Goal: Task Accomplishment & Management: Complete application form

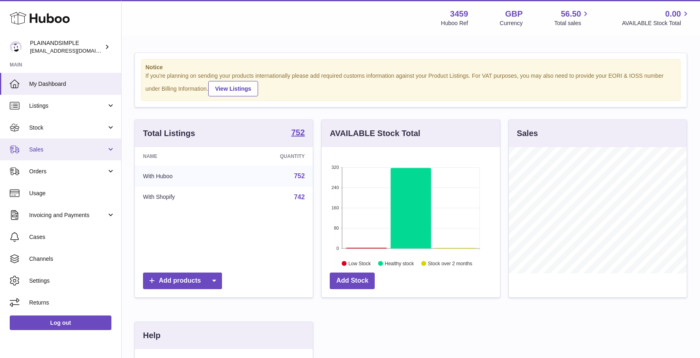
scroll to position [126, 178]
click at [56, 153] on span "Sales" at bounding box center [67, 150] width 77 height 8
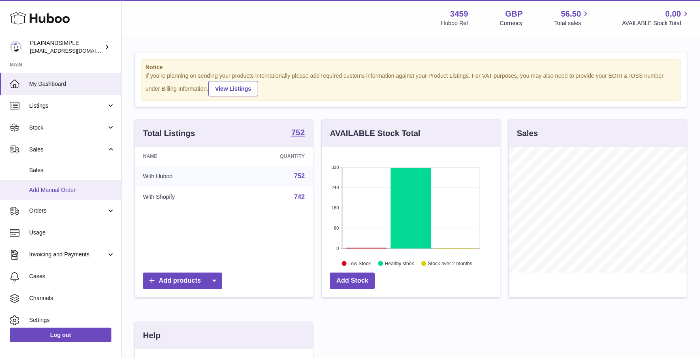
click at [64, 193] on span "Add Manual Order" at bounding box center [72, 190] width 86 height 8
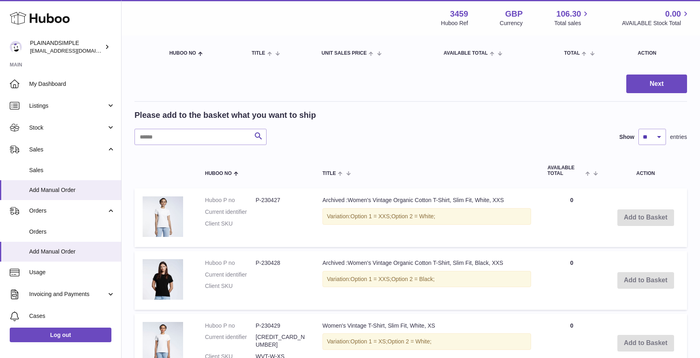
scroll to position [99, 0]
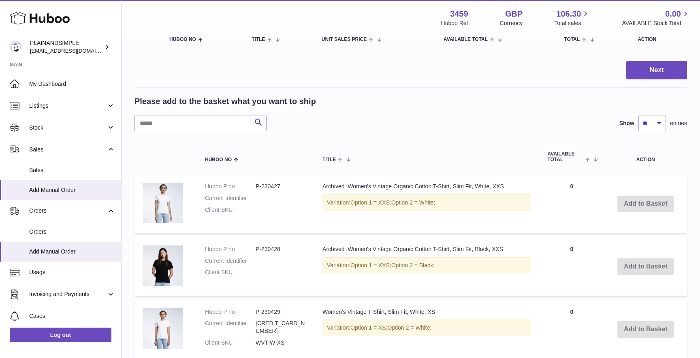
click at [188, 126] on input "text" at bounding box center [200, 123] width 132 height 16
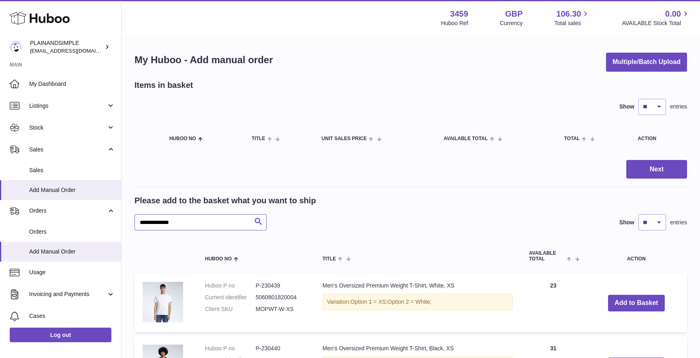
type input "**********"
click at [654, 217] on select "** ** ** ***" at bounding box center [652, 222] width 28 height 16
select select "***"
click at [638, 214] on select "** ** ** ***" at bounding box center [652, 222] width 28 height 16
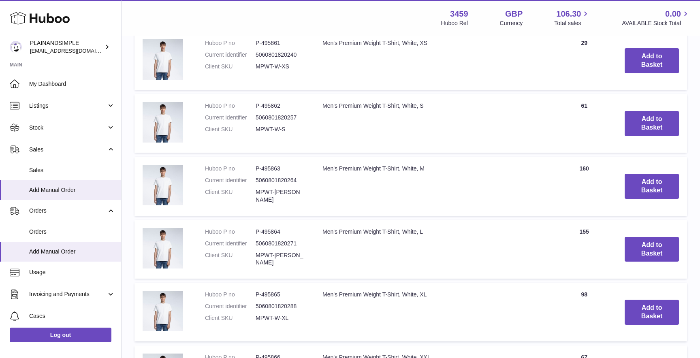
scroll to position [998, 0]
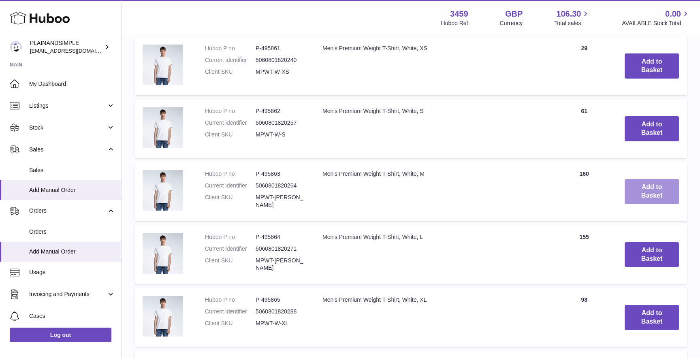
click at [648, 180] on button "Add to Basket" at bounding box center [651, 191] width 54 height 25
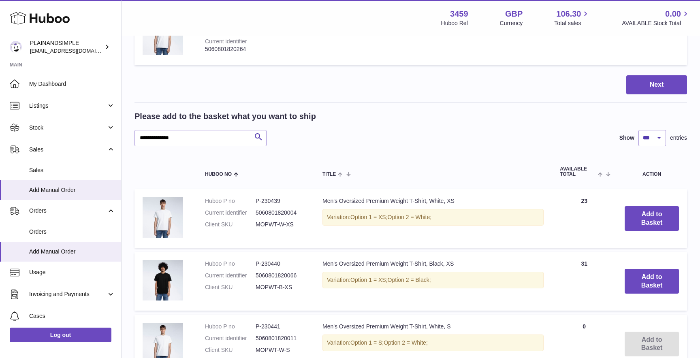
scroll to position [0, 0]
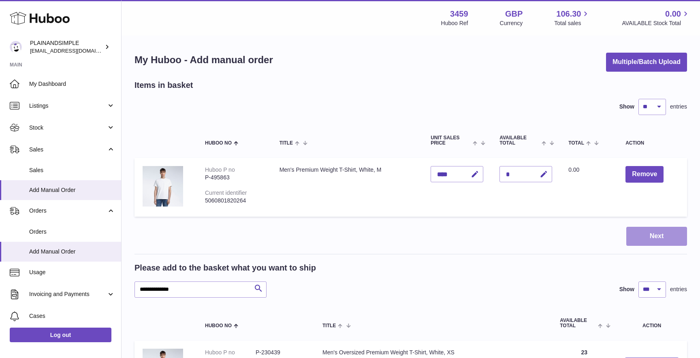
click at [656, 241] on button "Next" at bounding box center [656, 236] width 61 height 19
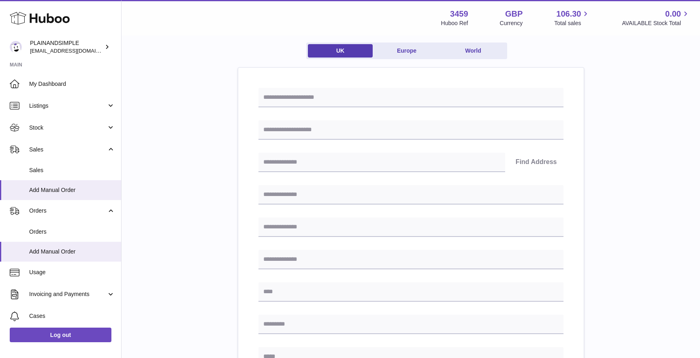
scroll to position [67, 0]
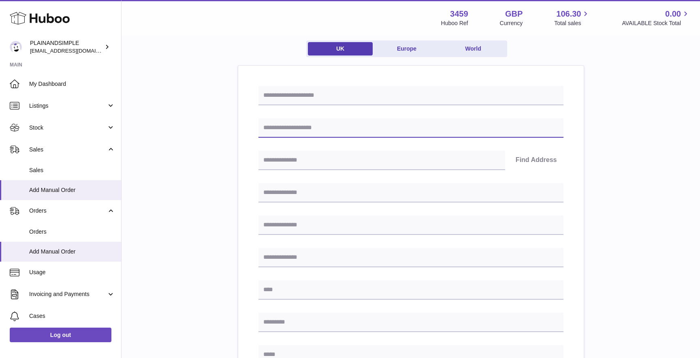
click at [309, 131] on input "text" at bounding box center [410, 127] width 305 height 19
paste input "**********"
type input "**********"
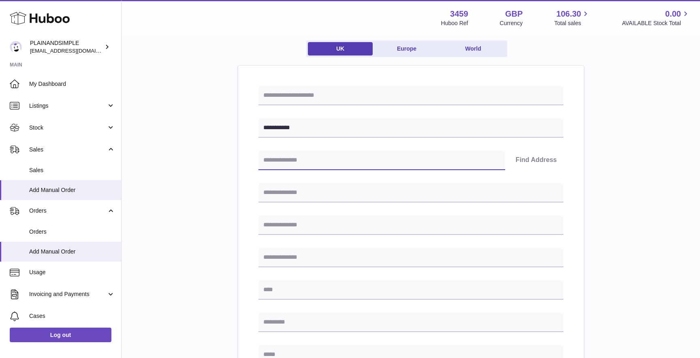
click at [290, 166] on input "text" at bounding box center [381, 160] width 247 height 19
paste input "*******"
click at [537, 163] on button "Find Address" at bounding box center [536, 160] width 54 height 19
click at [344, 207] on div "**********" at bounding box center [410, 307] width 305 height 442
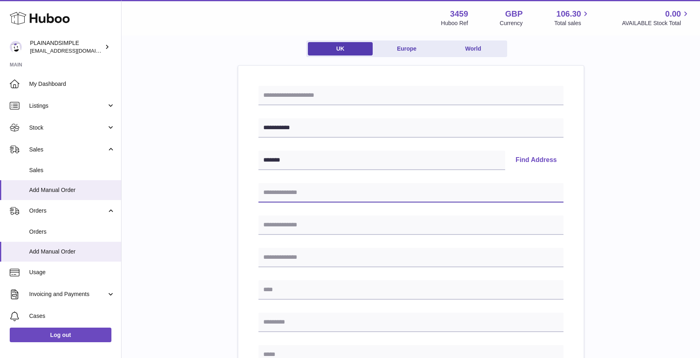
click at [340, 189] on input "text" at bounding box center [410, 192] width 305 height 19
click at [550, 160] on button "Find Address" at bounding box center [536, 160] width 54 height 19
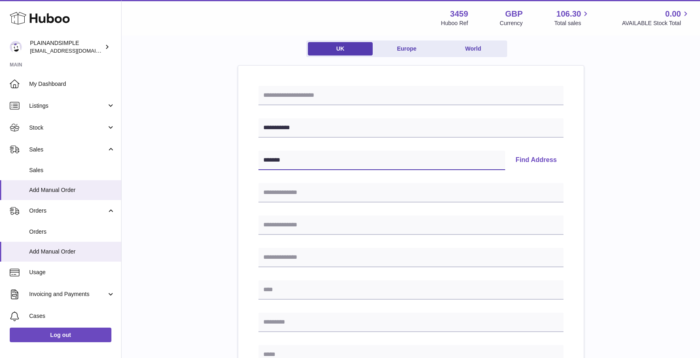
click at [419, 165] on input "*******" at bounding box center [381, 160] width 247 height 19
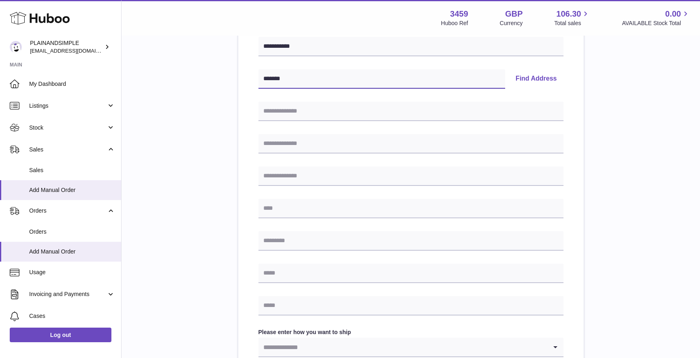
scroll to position [151, 0]
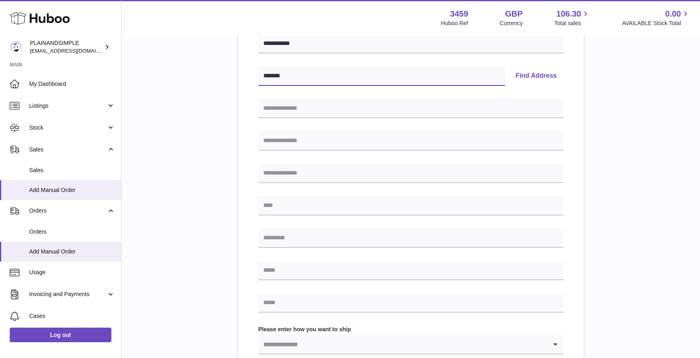
click at [279, 75] on input "*******" at bounding box center [381, 75] width 247 height 19
type input "******"
click at [535, 72] on button "Find Address" at bounding box center [536, 75] width 54 height 19
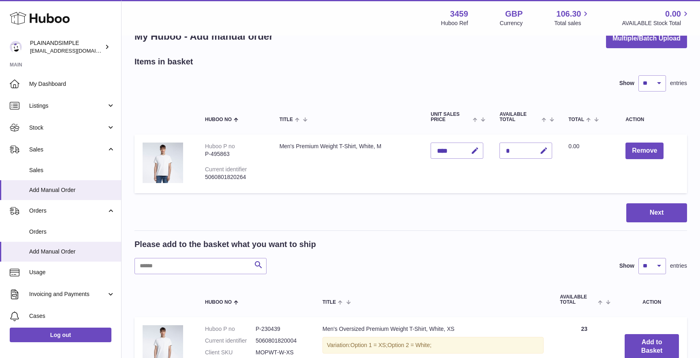
scroll to position [25, 0]
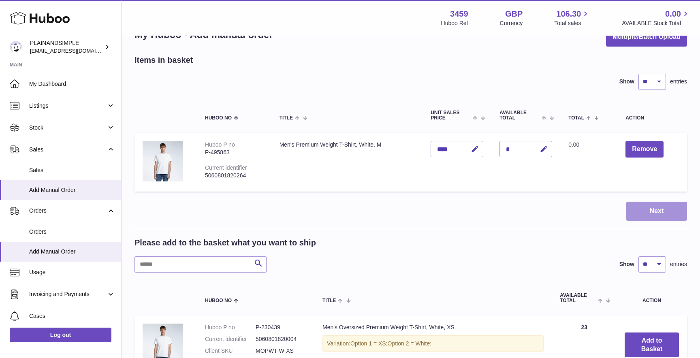
click at [638, 212] on button "Next" at bounding box center [656, 211] width 61 height 19
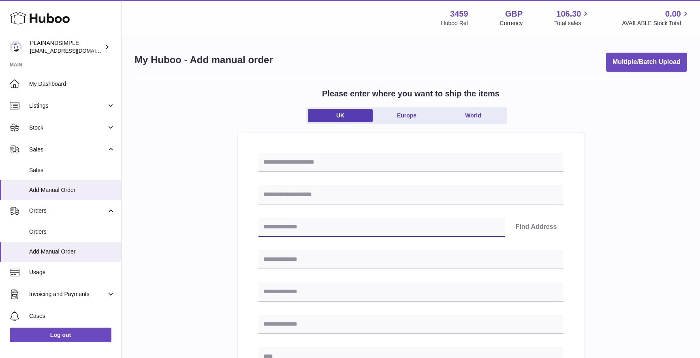
click at [296, 225] on input "text" at bounding box center [381, 226] width 247 height 19
paste input "*******"
type input "*******"
click at [536, 226] on button "Find Address" at bounding box center [536, 226] width 54 height 19
click at [355, 225] on input "*******" at bounding box center [381, 226] width 247 height 19
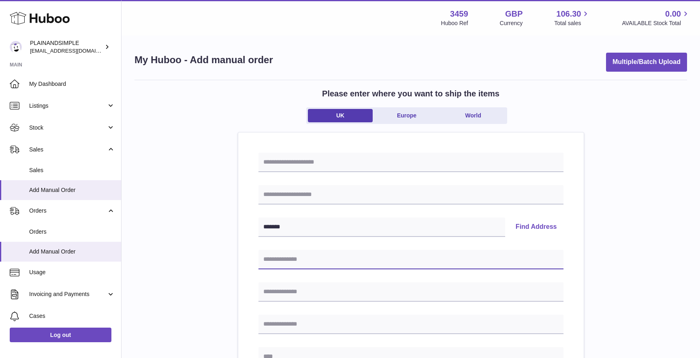
click at [335, 256] on input "text" at bounding box center [410, 259] width 305 height 19
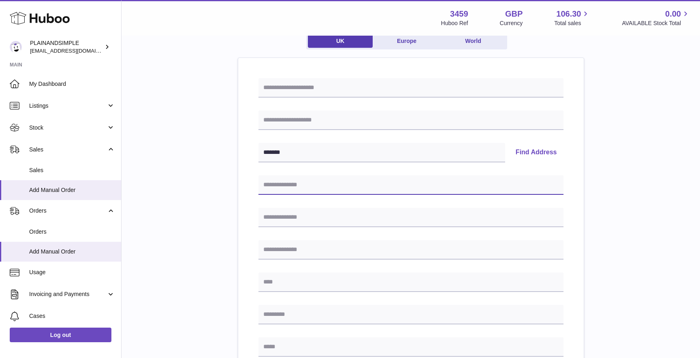
scroll to position [93, 0]
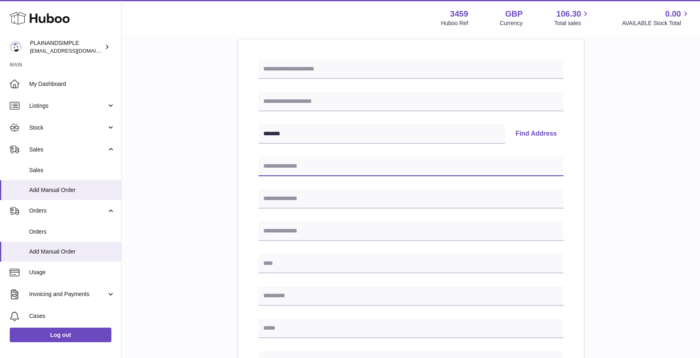
paste input "**********"
type input "**********"
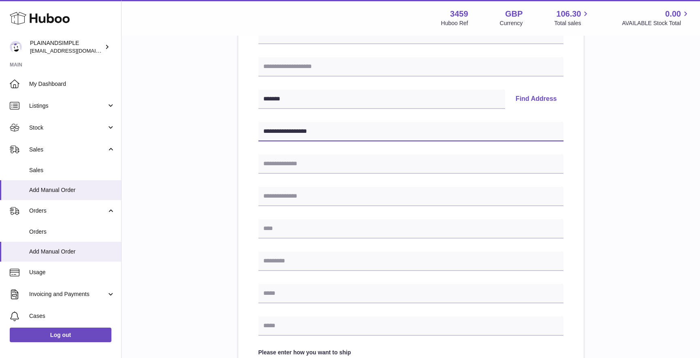
scroll to position [128, 0]
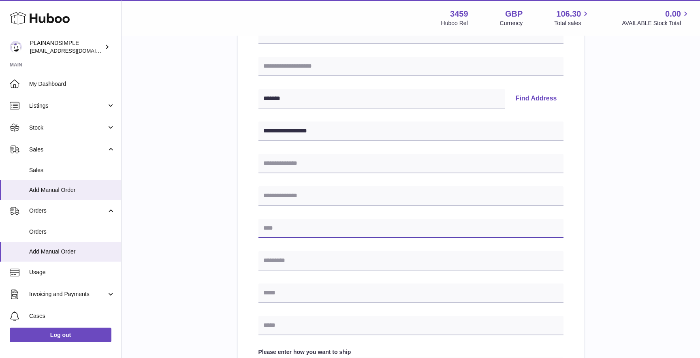
click at [291, 224] on input "text" at bounding box center [410, 228] width 305 height 19
paste input "******"
type input "******"
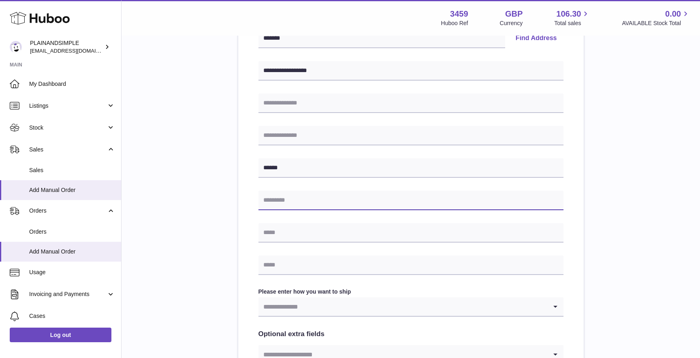
click at [282, 203] on input "text" at bounding box center [410, 200] width 305 height 19
paste input "*******"
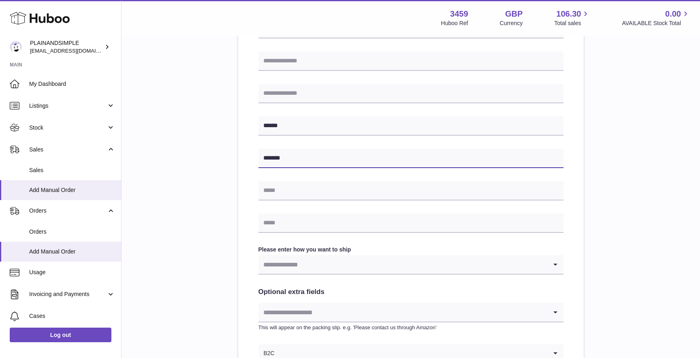
scroll to position [237, 0]
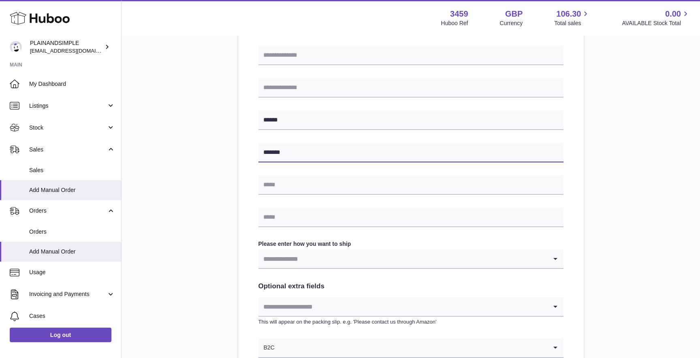
type input "*******"
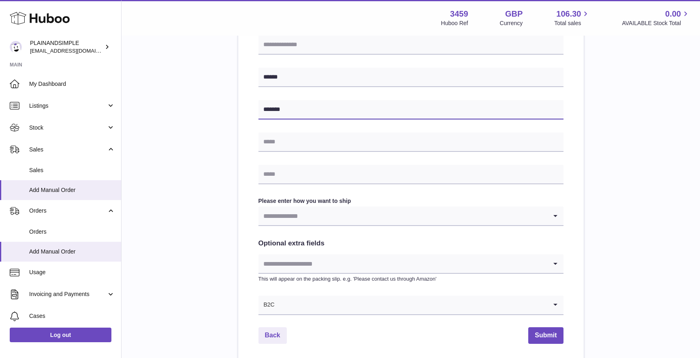
scroll to position [288, 0]
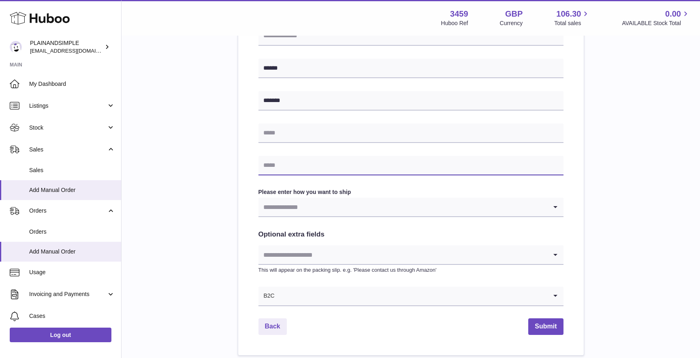
click at [269, 168] on input "text" at bounding box center [410, 165] width 305 height 19
paste input "**********"
type input "**********"
click at [293, 215] on input "Search for option" at bounding box center [402, 207] width 289 height 19
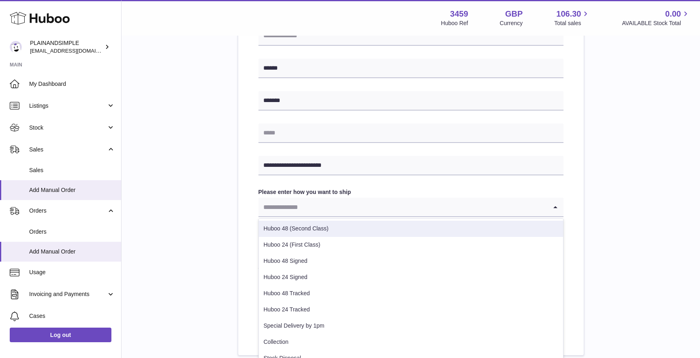
click at [305, 226] on li "Huboo 48 (Second Class)" at bounding box center [411, 229] width 304 height 16
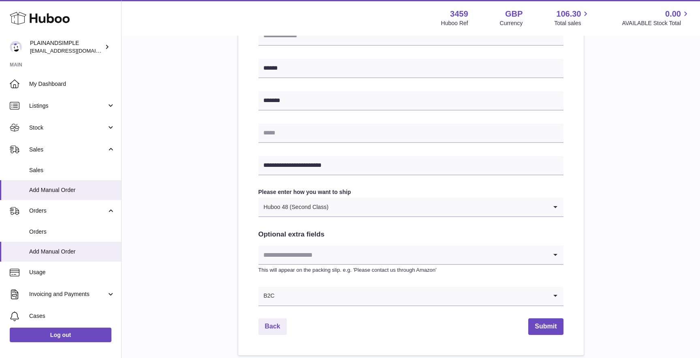
click at [327, 254] on input "Search for option" at bounding box center [402, 254] width 289 height 19
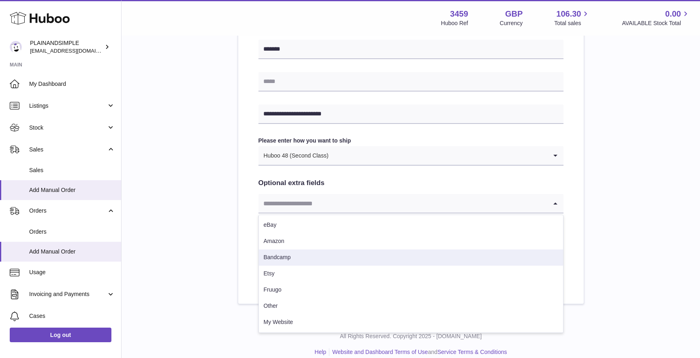
scroll to position [347, 0]
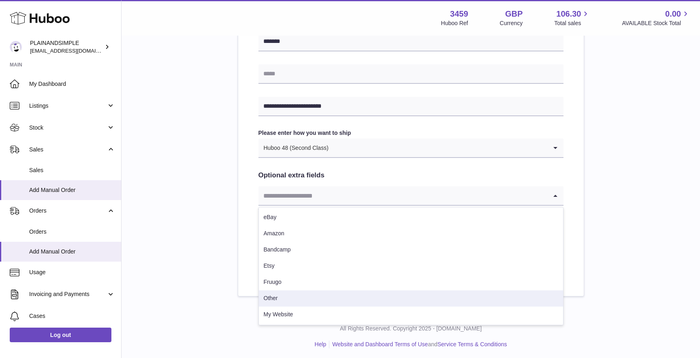
click at [291, 301] on li "Other" at bounding box center [411, 298] width 304 height 16
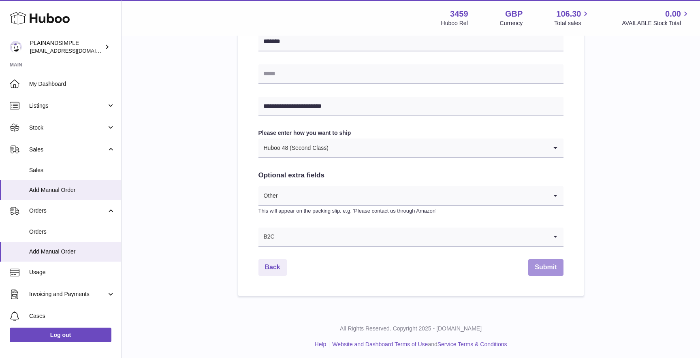
click at [550, 263] on button "Submit" at bounding box center [545, 267] width 35 height 17
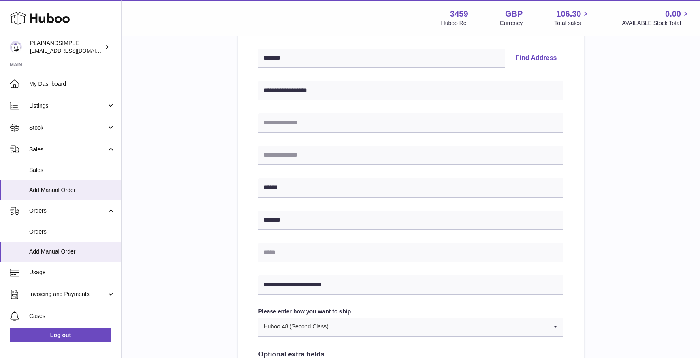
scroll to position [65, 0]
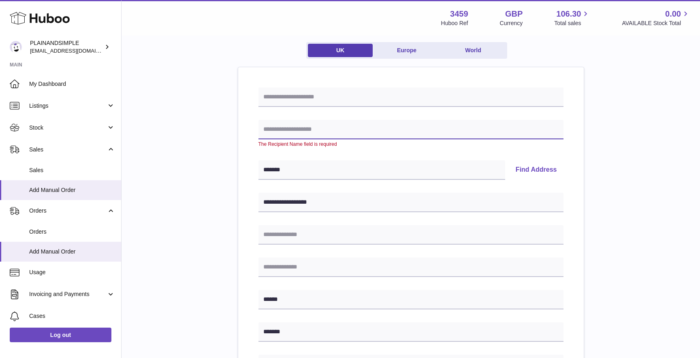
click at [279, 121] on input "text" at bounding box center [410, 129] width 305 height 19
paste input "**********"
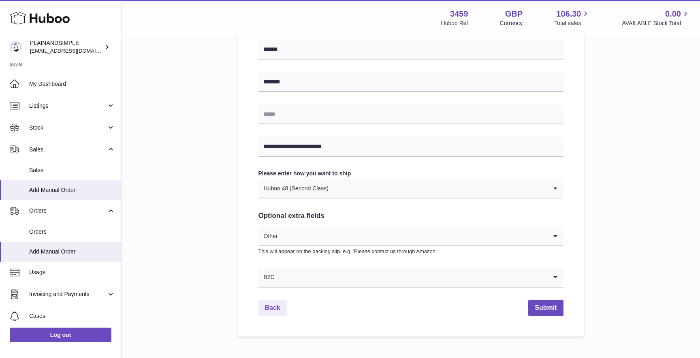
scroll to position [349, 0]
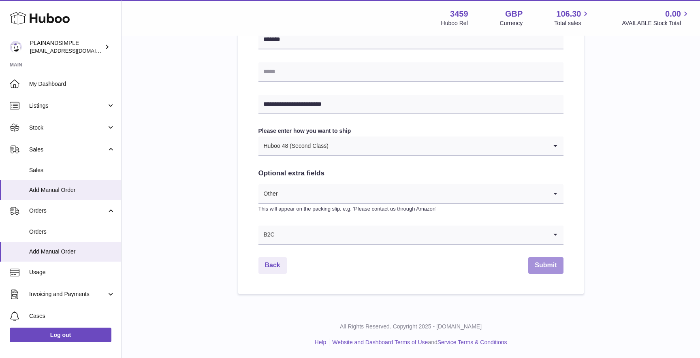
type input "**********"
click at [543, 267] on button "Submit" at bounding box center [545, 265] width 35 height 17
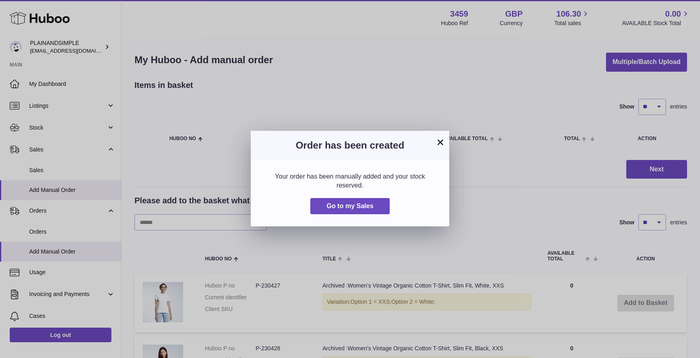
click at [438, 141] on button "×" at bounding box center [440, 142] width 10 height 10
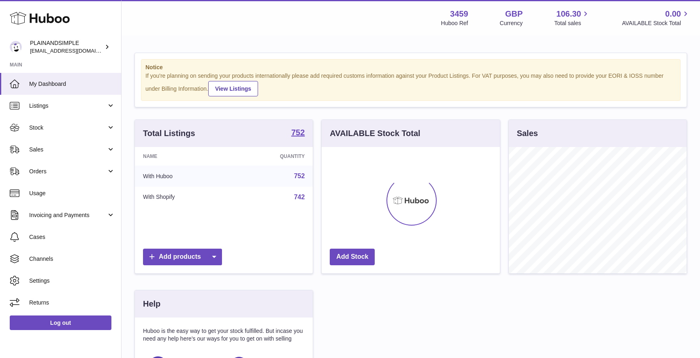
scroll to position [126, 178]
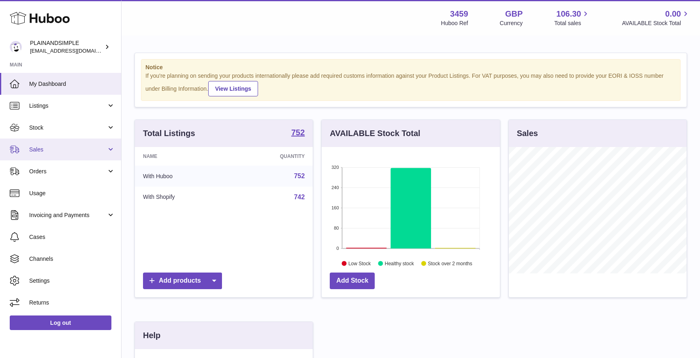
click at [44, 147] on span "Sales" at bounding box center [67, 150] width 77 height 8
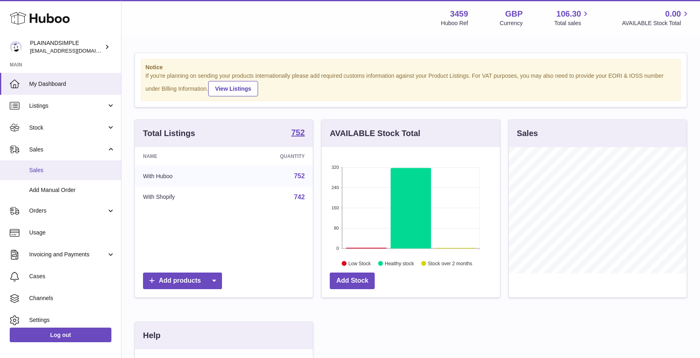
click at [45, 171] on span "Sales" at bounding box center [72, 170] width 86 height 8
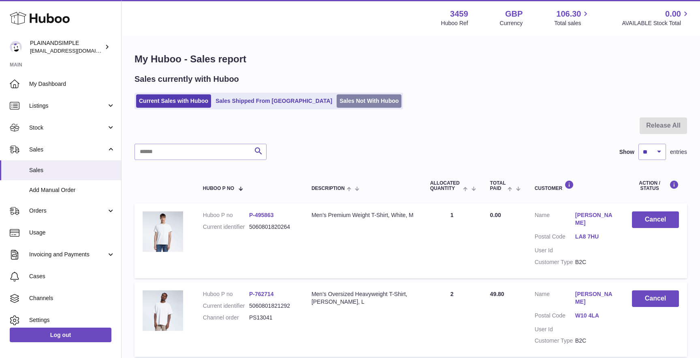
click at [337, 100] on link "Sales Not With Huboo" at bounding box center [369, 100] width 65 height 13
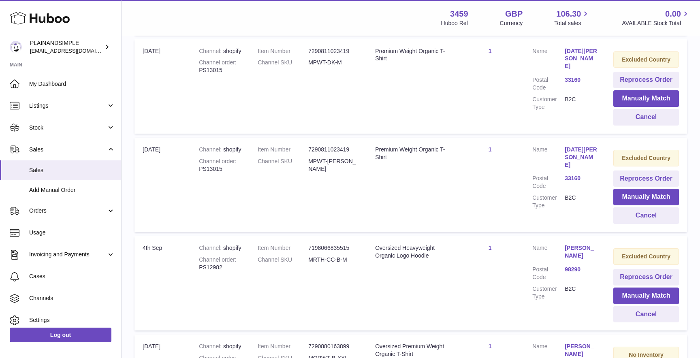
scroll to position [907, 0]
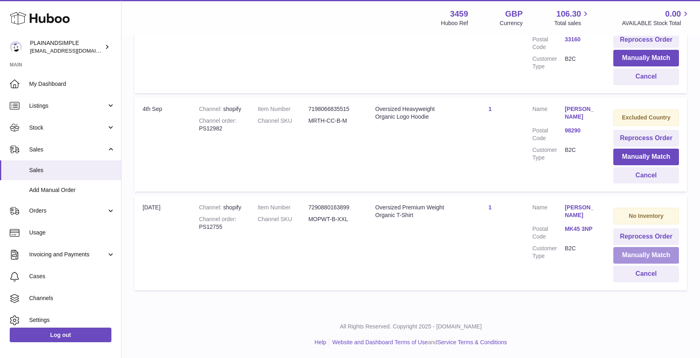
click at [635, 256] on button "Manually Match" at bounding box center [646, 255] width 66 height 17
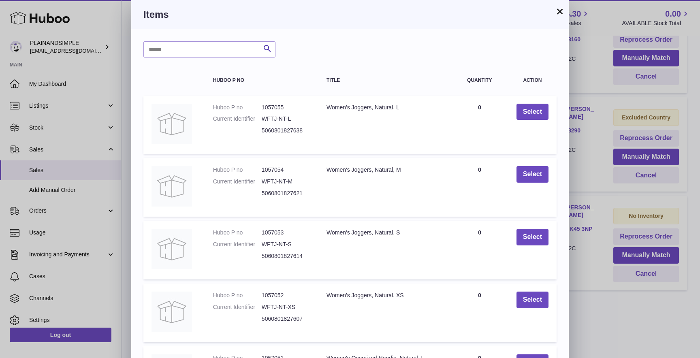
click at [560, 14] on button "×" at bounding box center [560, 11] width 10 height 10
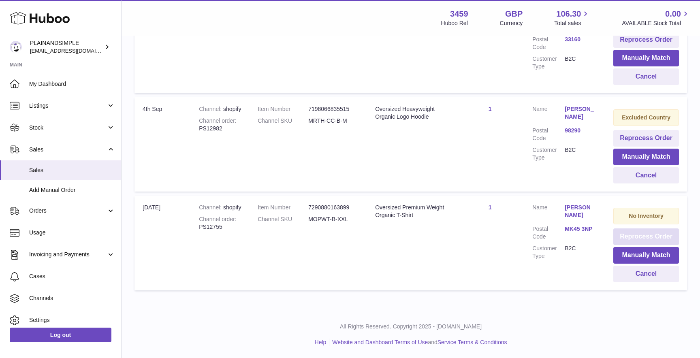
click at [637, 235] on button "Reprocess Order" at bounding box center [646, 236] width 66 height 17
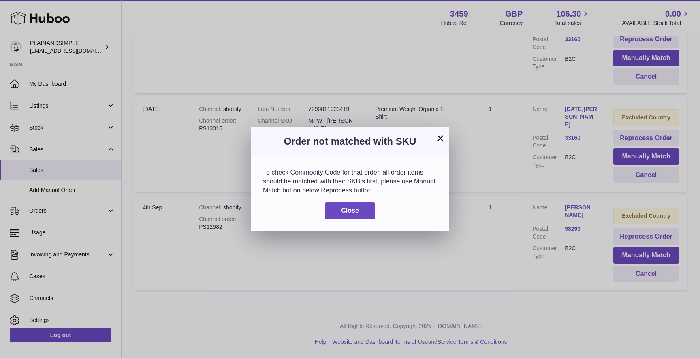
click at [441, 135] on button "×" at bounding box center [440, 138] width 10 height 10
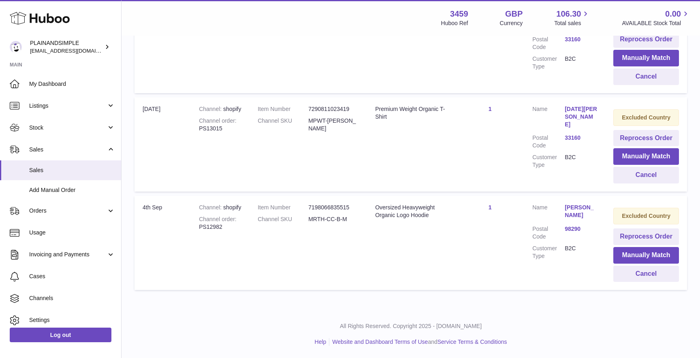
scroll to position [784, 0]
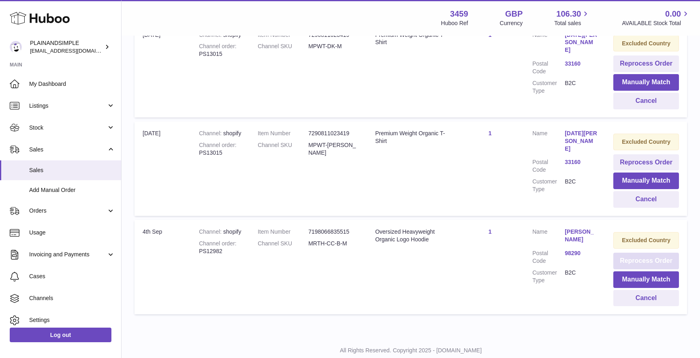
click at [632, 258] on button "Reprocess Order" at bounding box center [646, 261] width 66 height 17
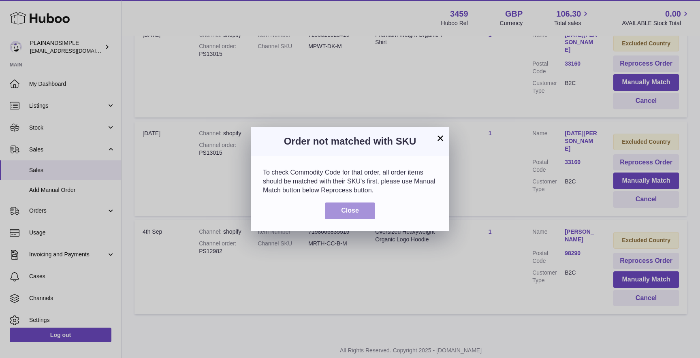
click at [361, 207] on button "Close" at bounding box center [350, 210] width 50 height 17
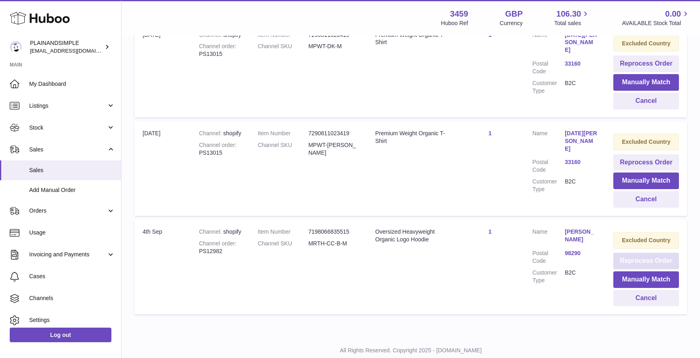
click at [620, 258] on button "Reprocess Order" at bounding box center [646, 261] width 66 height 17
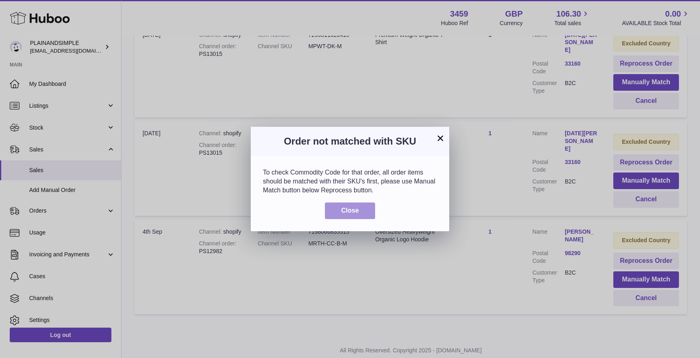
click at [350, 211] on span "Close" at bounding box center [350, 210] width 18 height 7
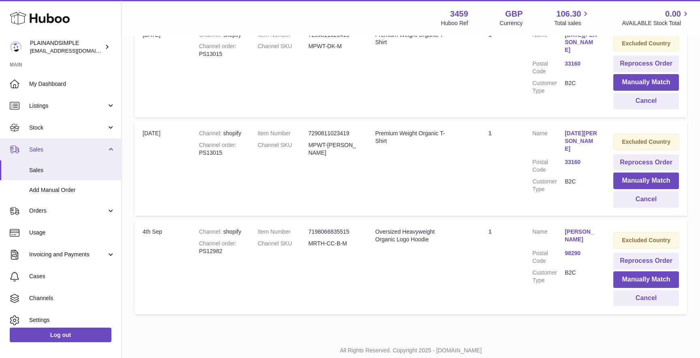
click at [43, 156] on link "Sales" at bounding box center [60, 150] width 121 height 22
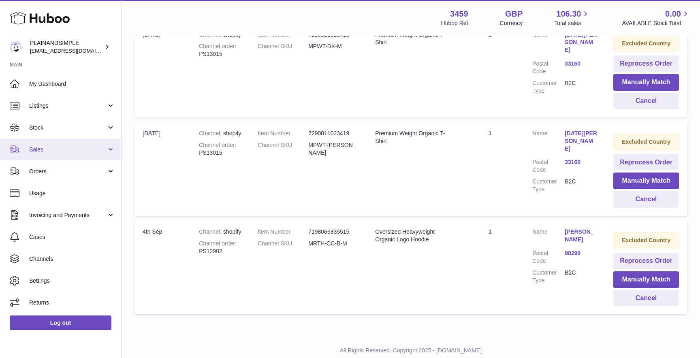
click at [49, 153] on link "Sales" at bounding box center [60, 150] width 121 height 22
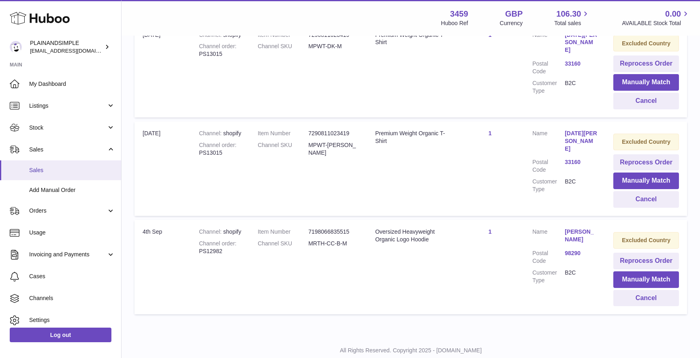
click at [46, 168] on span "Sales" at bounding box center [72, 170] width 86 height 8
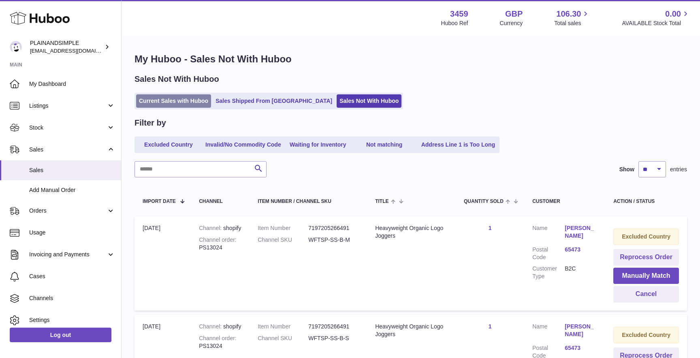
click at [179, 106] on link "Current Sales with Huboo" at bounding box center [173, 100] width 75 height 13
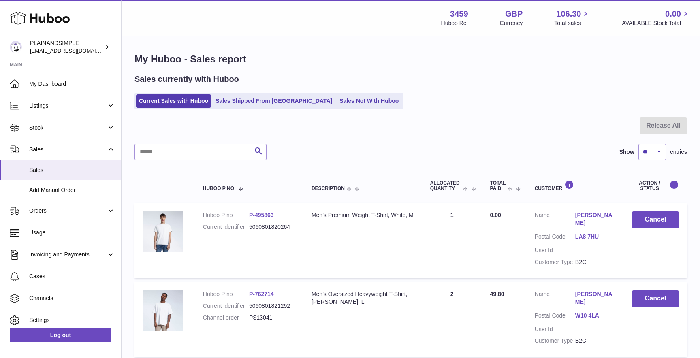
click at [306, 94] on ul "Current Sales with Huboo Sales Shipped From Huboo Sales Not With Huboo" at bounding box center [268, 101] width 269 height 17
click at [337, 96] on link "Sales Not With Huboo" at bounding box center [369, 100] width 65 height 13
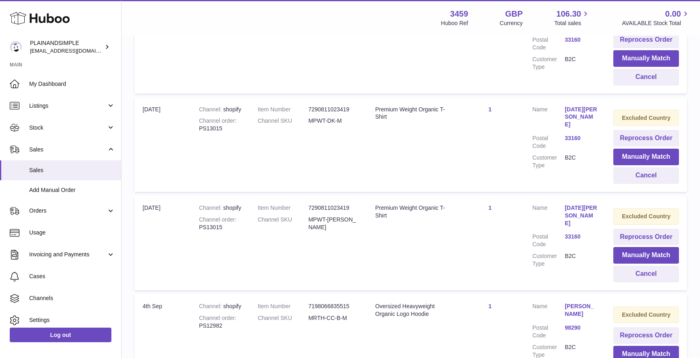
scroll to position [809, 0]
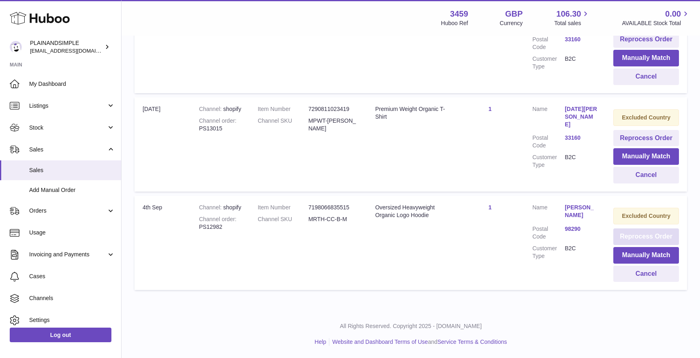
click at [653, 239] on button "Reprocess Order" at bounding box center [646, 236] width 66 height 17
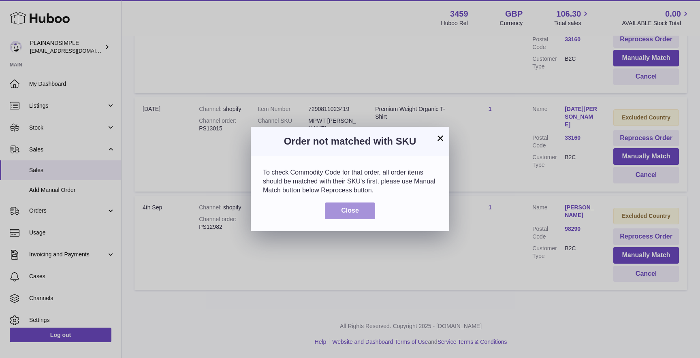
click at [355, 218] on button "Close" at bounding box center [350, 210] width 50 height 17
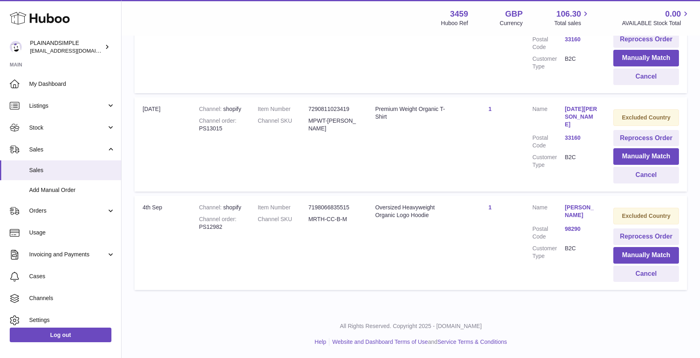
drag, startPoint x: 598, startPoint y: 207, endPoint x: 561, endPoint y: 207, distance: 37.3
click at [561, 207] on td "Customer Name [PERSON_NAME] Postal Code 98290 Customer Type B2C" at bounding box center [564, 243] width 81 height 94
click at [639, 254] on button "Manually Match" at bounding box center [646, 255] width 66 height 17
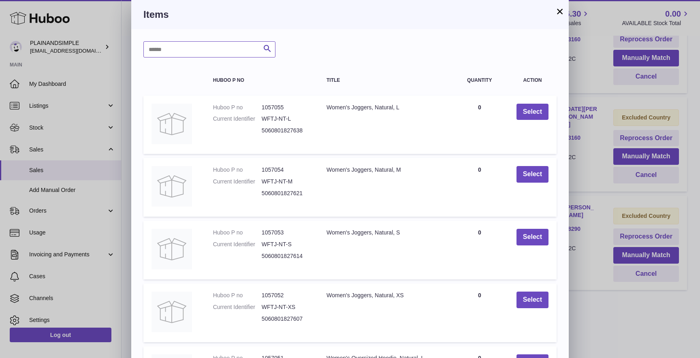
click at [193, 51] on input "text" at bounding box center [209, 49] width 132 height 16
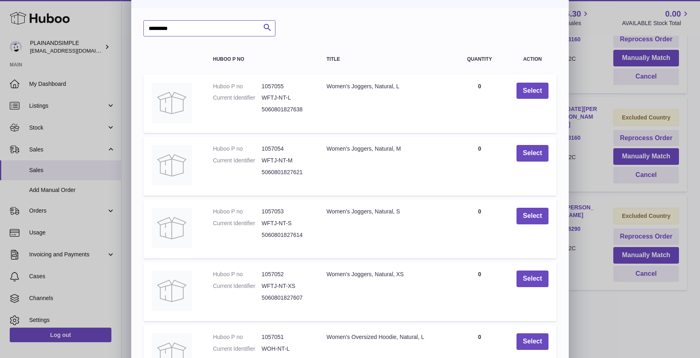
scroll to position [0, 0]
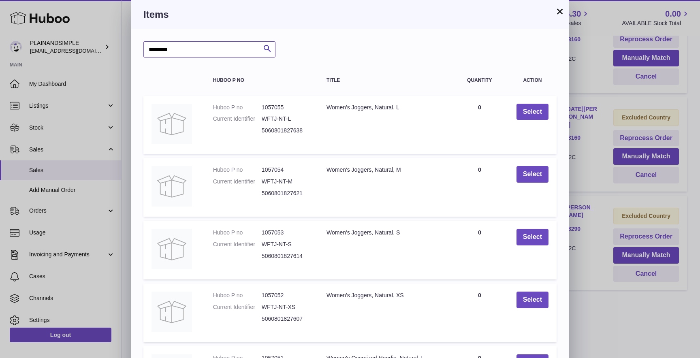
type input "*********"
paste input "**********"
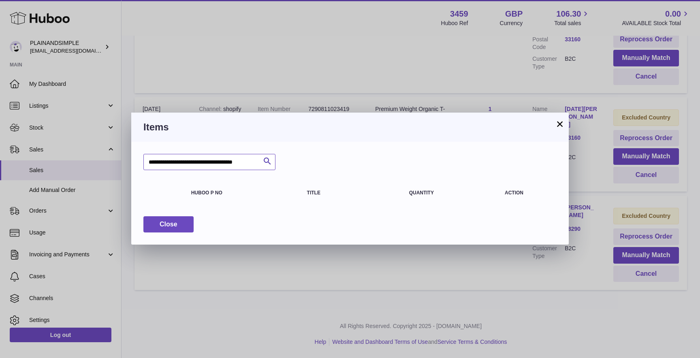
click at [149, 160] on input "**********" at bounding box center [209, 162] width 132 height 16
click at [205, 162] on input "**********" at bounding box center [209, 162] width 132 height 16
drag, startPoint x: 209, startPoint y: 162, endPoint x: 230, endPoint y: 162, distance: 20.2
click at [230, 162] on input "**********" at bounding box center [209, 162] width 132 height 16
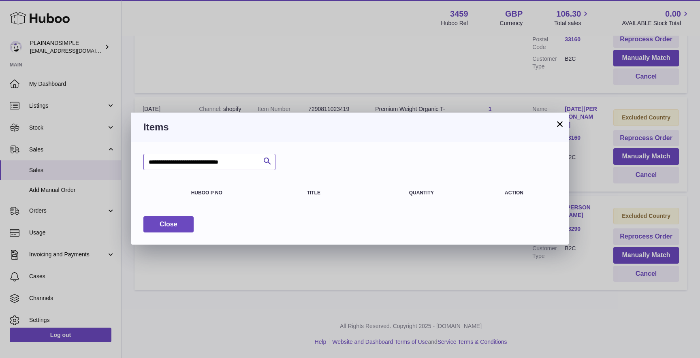
click at [153, 164] on input "**********" at bounding box center [209, 162] width 132 height 16
drag, startPoint x: 224, startPoint y: 164, endPoint x: 211, endPoint y: 163, distance: 13.4
click at [211, 163] on input "**********" at bounding box center [209, 162] width 132 height 16
drag, startPoint x: 175, startPoint y: 162, endPoint x: 274, endPoint y: 162, distance: 99.6
click at [274, 162] on div "**********" at bounding box center [209, 162] width 132 height 16
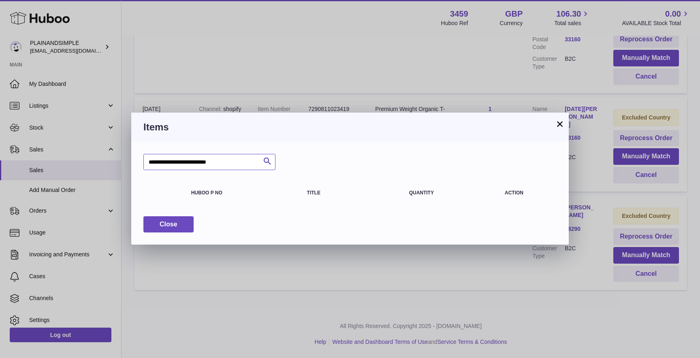
click at [236, 161] on input "**********" at bounding box center [209, 162] width 132 height 16
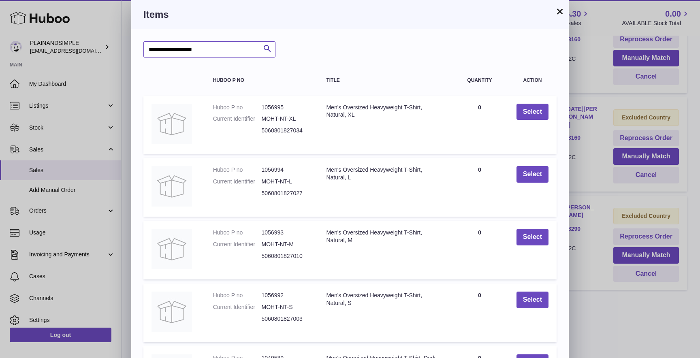
drag, startPoint x: 211, startPoint y: 49, endPoint x: 101, endPoint y: 45, distance: 110.2
click at [103, 45] on div "**********" at bounding box center [350, 230] width 700 height 460
type input "******"
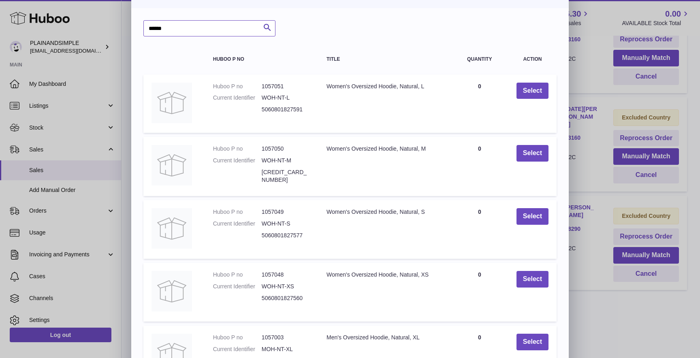
scroll to position [103, 0]
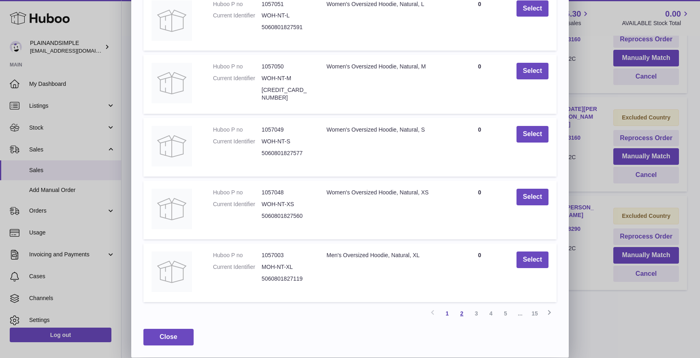
click at [463, 309] on link "2" at bounding box center [461, 313] width 15 height 15
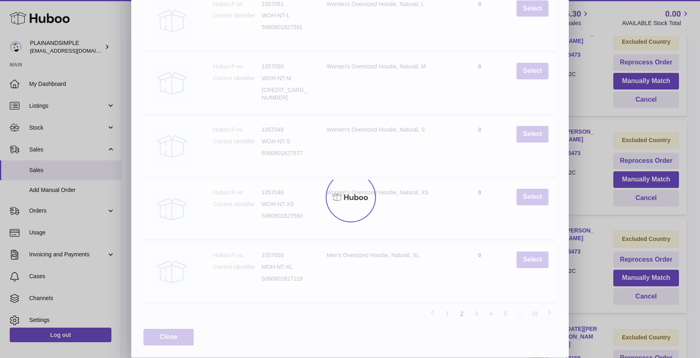
scroll to position [36, 0]
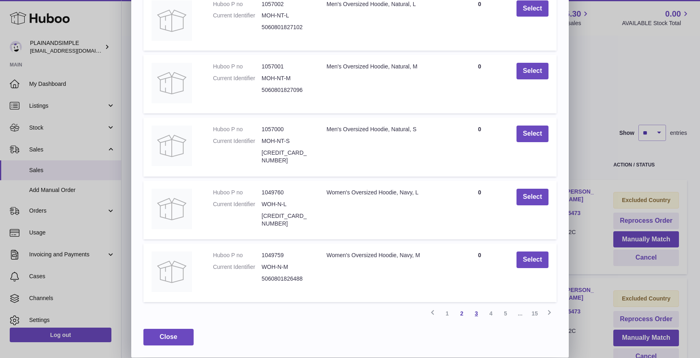
click at [475, 313] on link "3" at bounding box center [476, 313] width 15 height 15
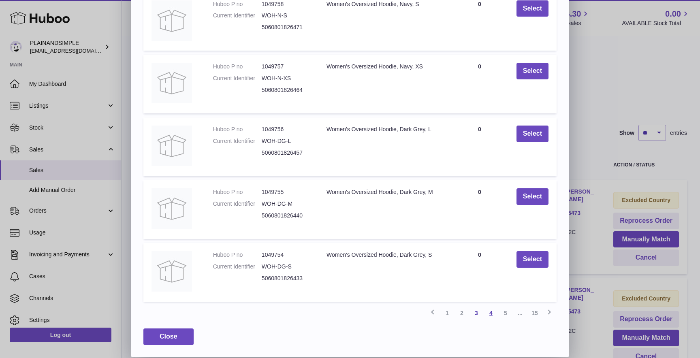
click at [490, 314] on link "4" at bounding box center [491, 313] width 15 height 15
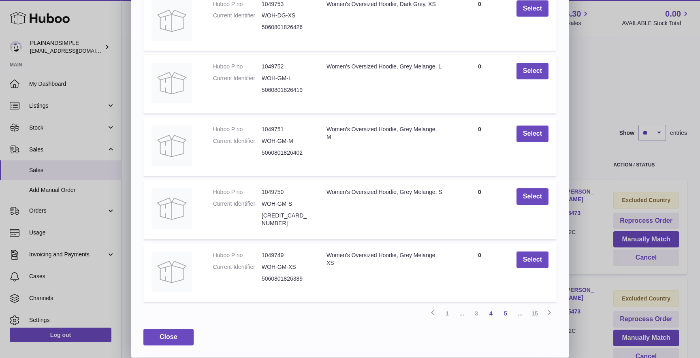
click at [505, 313] on link "5" at bounding box center [505, 313] width 15 height 15
click at [519, 315] on span "..." at bounding box center [520, 313] width 15 height 15
click at [535, 312] on link "15" at bounding box center [534, 313] width 15 height 15
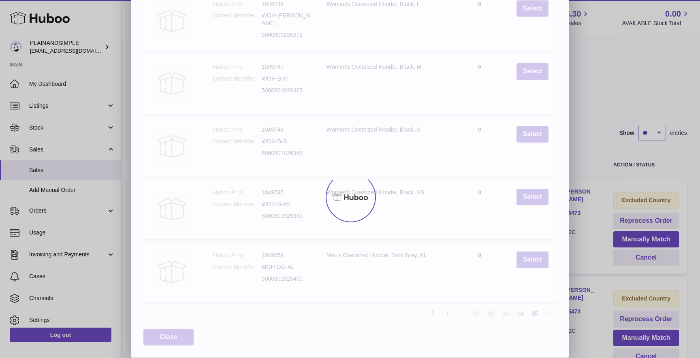
scroll to position [0, 0]
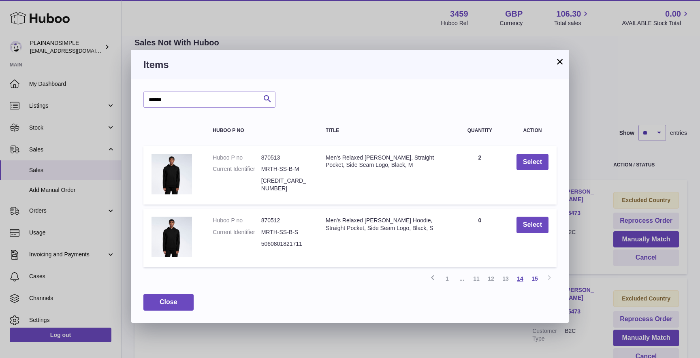
click at [521, 280] on link "14" at bounding box center [520, 278] width 15 height 15
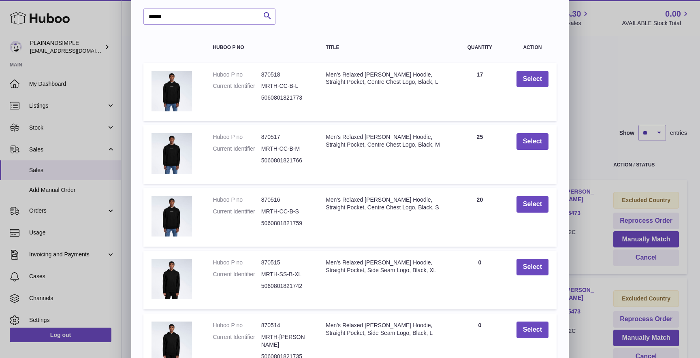
scroll to position [28, 0]
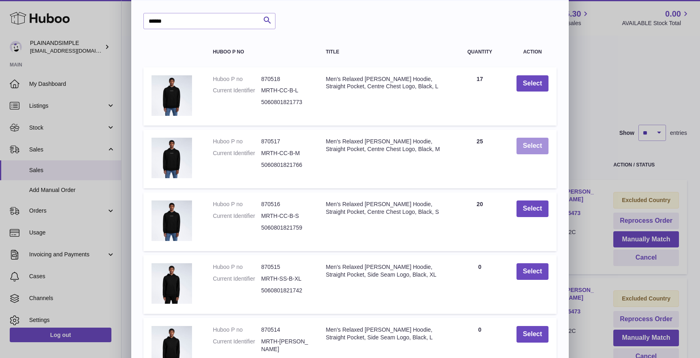
click at [521, 144] on button "Select" at bounding box center [532, 146] width 32 height 17
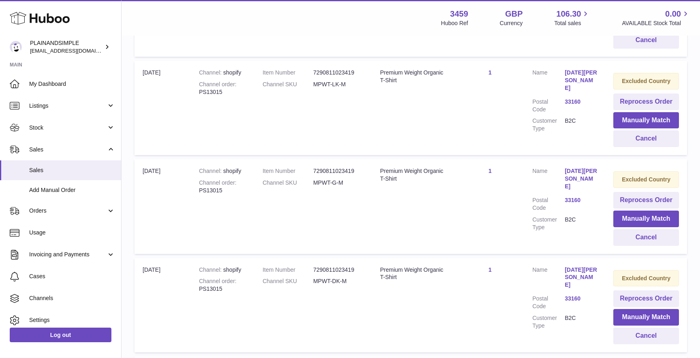
scroll to position [710, 0]
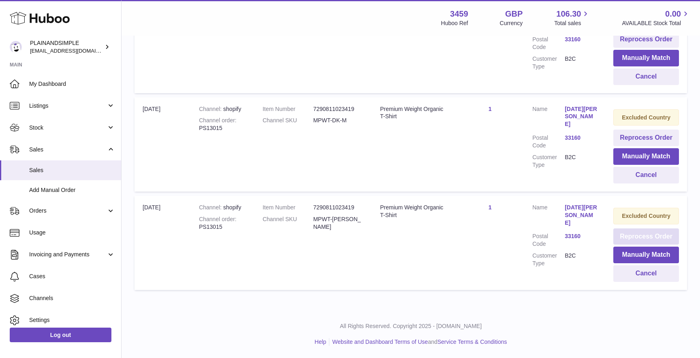
click at [636, 237] on button "Reprocess Order" at bounding box center [646, 236] width 66 height 17
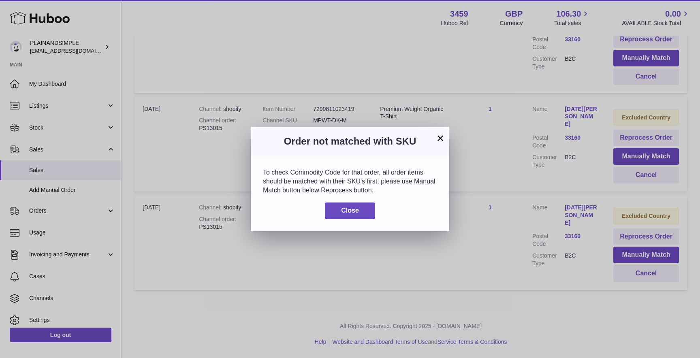
click at [437, 139] on button "×" at bounding box center [440, 138] width 10 height 10
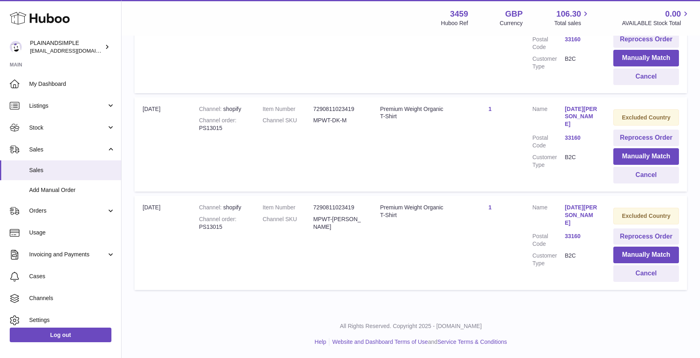
drag, startPoint x: 603, startPoint y: 221, endPoint x: 560, endPoint y: 207, distance: 45.6
click at [560, 207] on td "Customer Name Noel Wessigk Postal Code 33160 Customer Type B2C" at bounding box center [564, 243] width 81 height 94
copy dl "Noel Wessigk"
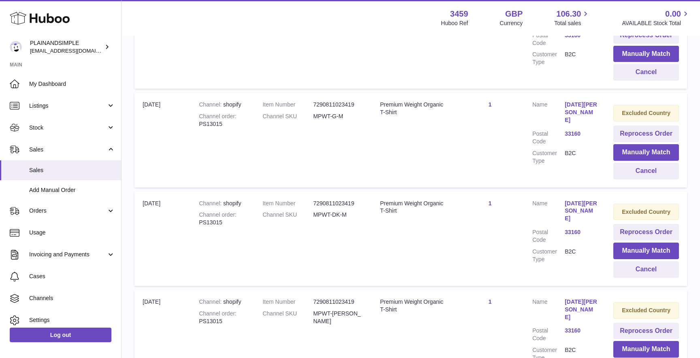
scroll to position [609, 0]
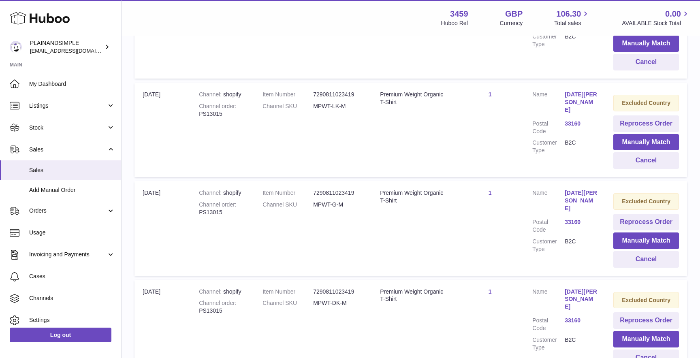
click at [469, 160] on td "Quantity Sold 1" at bounding box center [490, 130] width 68 height 94
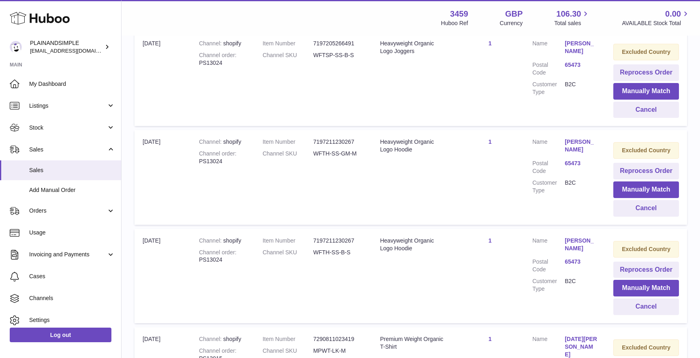
scroll to position [264, 0]
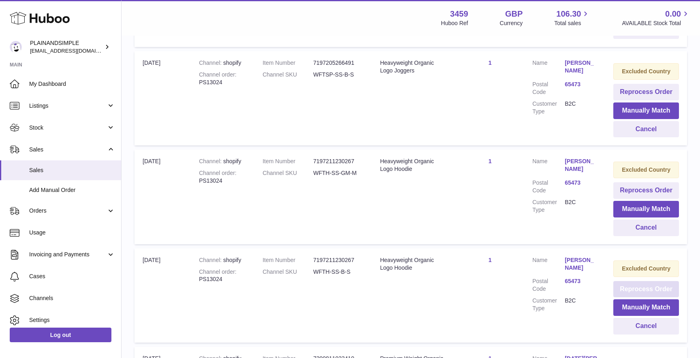
click at [633, 289] on button "Reprocess Order" at bounding box center [646, 289] width 66 height 17
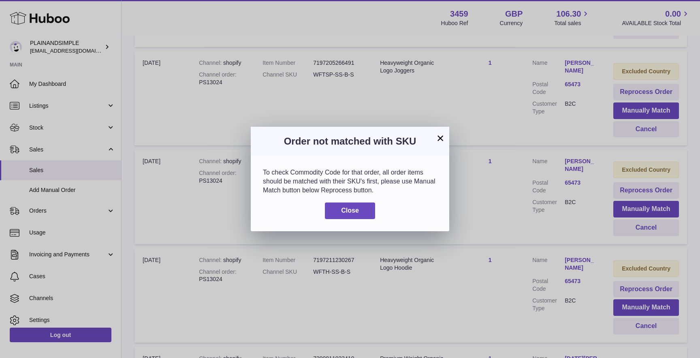
click at [445, 138] on div "Order not matched with SKU" at bounding box center [350, 141] width 198 height 29
click at [443, 138] on button "×" at bounding box center [440, 138] width 10 height 10
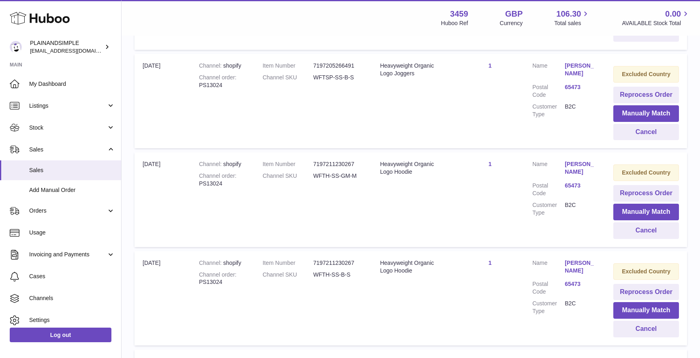
scroll to position [265, 0]
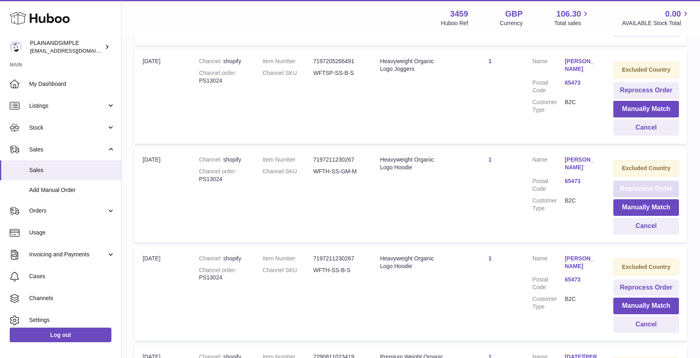
click at [631, 185] on button "Reprocess Order" at bounding box center [646, 189] width 66 height 17
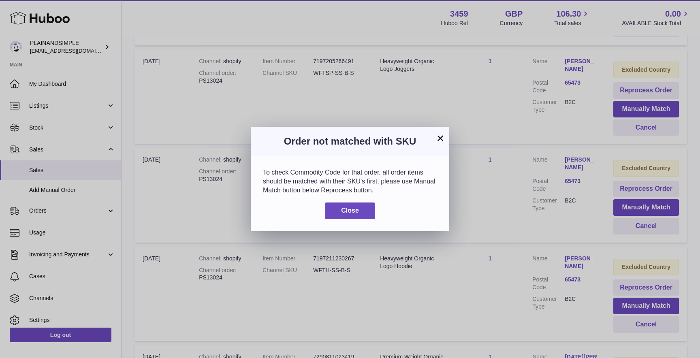
click at [436, 139] on button "×" at bounding box center [440, 138] width 10 height 10
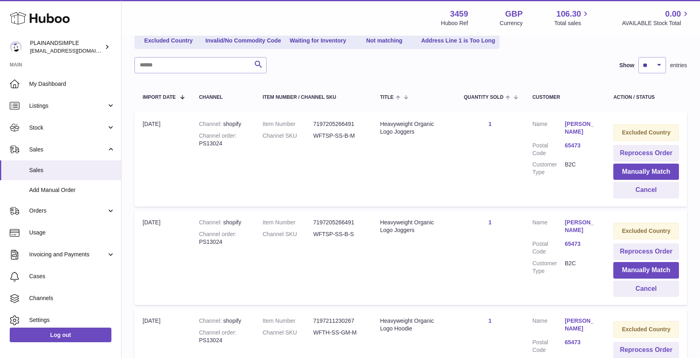
scroll to position [93, 0]
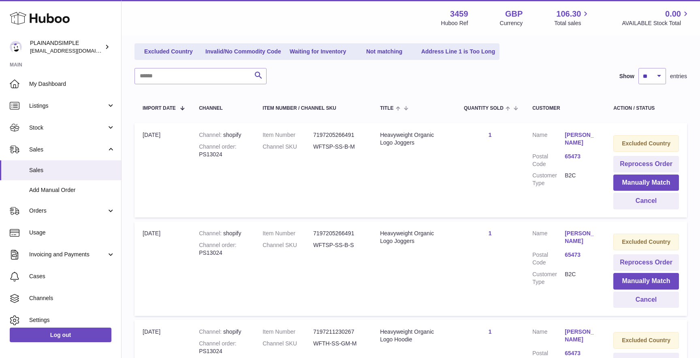
drag, startPoint x: 608, startPoint y: 142, endPoint x: 590, endPoint y: 141, distance: 17.9
click at [590, 141] on tr "Import date 10th Sep Channel shopify Channel order PS13024 Item Number 71972052…" at bounding box center [410, 170] width 552 height 94
click at [603, 143] on td "Customer Name Stephanie Deatherage Postal Code 65473 Customer Type B2C" at bounding box center [564, 170] width 81 height 94
drag, startPoint x: 603, startPoint y: 142, endPoint x: 566, endPoint y: 133, distance: 38.4
click at [566, 133] on td "Customer Name Stephanie Deatherage Postal Code 65473 Customer Type B2C" at bounding box center [564, 170] width 81 height 94
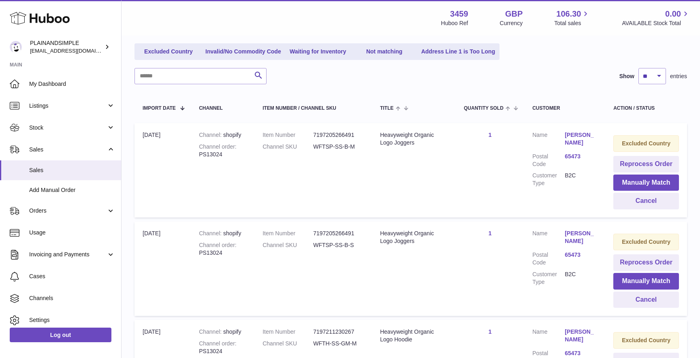
copy link "[PERSON_NAME]"
click at [637, 179] on button "Manually Match" at bounding box center [646, 183] width 66 height 17
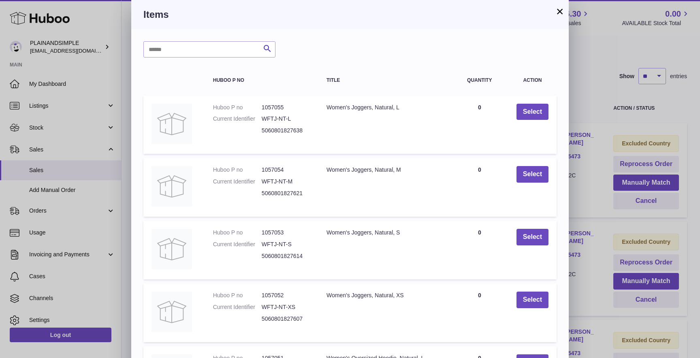
click at [562, 10] on button "×" at bounding box center [560, 11] width 10 height 10
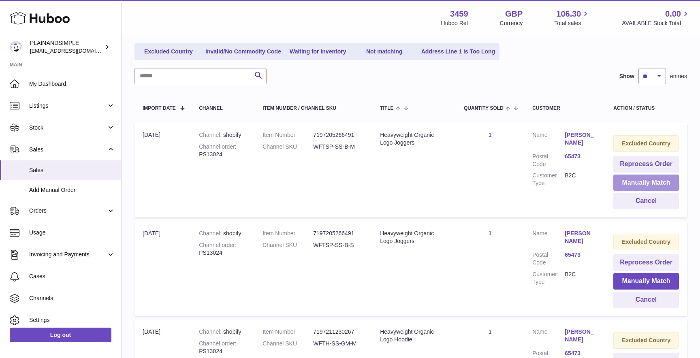
click at [641, 181] on button "Manually Match" at bounding box center [646, 183] width 66 height 17
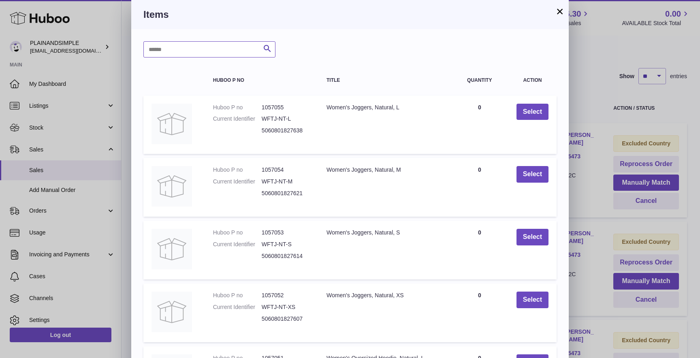
click at [207, 49] on input "text" at bounding box center [209, 49] width 132 height 16
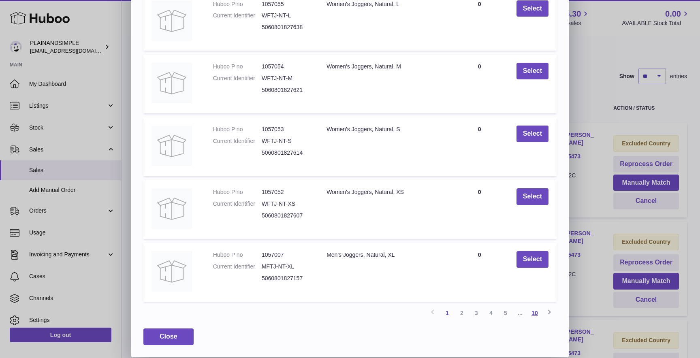
click at [539, 318] on link "10" at bounding box center [534, 313] width 15 height 15
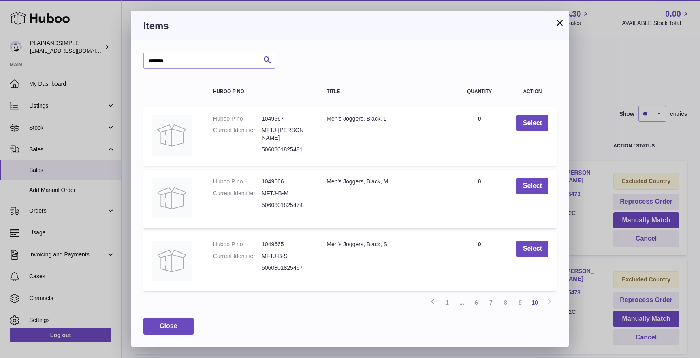
scroll to position [0, 0]
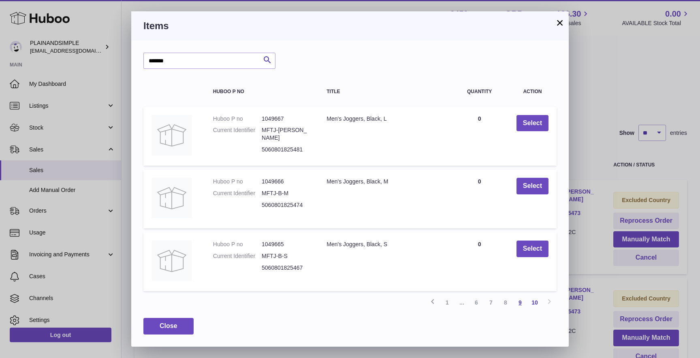
click at [520, 300] on link "9" at bounding box center [520, 302] width 15 height 15
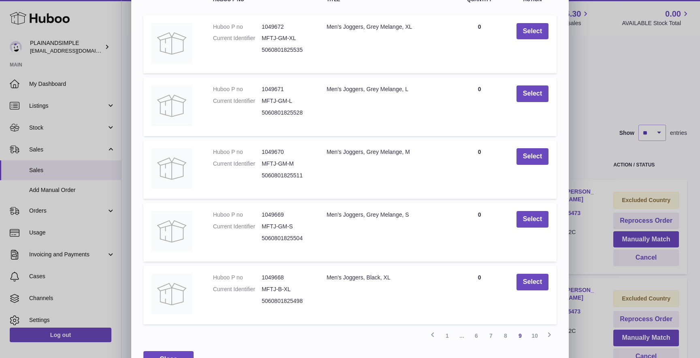
scroll to position [103, 0]
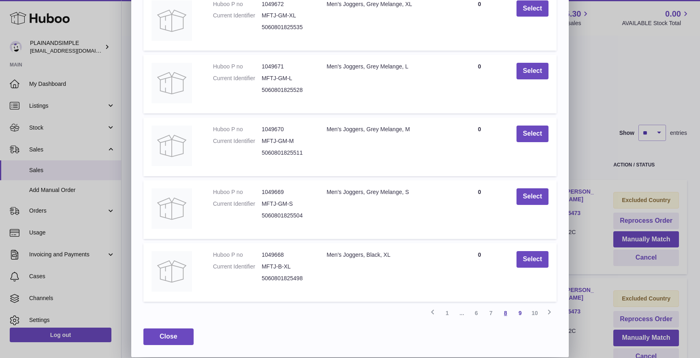
click at [511, 313] on link "8" at bounding box center [505, 313] width 15 height 15
click at [492, 313] on link "7" at bounding box center [491, 313] width 15 height 15
click at [475, 312] on link "6" at bounding box center [476, 313] width 15 height 15
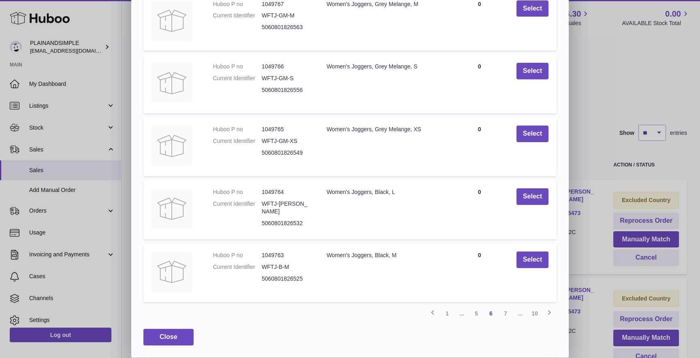
click at [464, 314] on span "..." at bounding box center [461, 313] width 15 height 15
click at [463, 314] on span "..." at bounding box center [461, 313] width 15 height 15
click at [459, 313] on span "..." at bounding box center [461, 313] width 15 height 15
click at [448, 312] on link "1" at bounding box center [447, 313] width 15 height 15
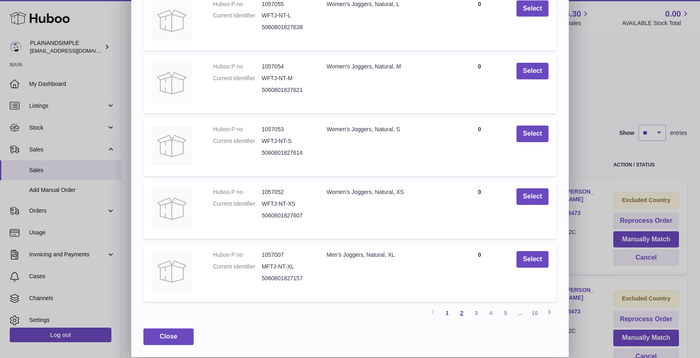
click at [463, 313] on link "2" at bounding box center [461, 313] width 15 height 15
click at [471, 313] on link "3" at bounding box center [476, 313] width 15 height 15
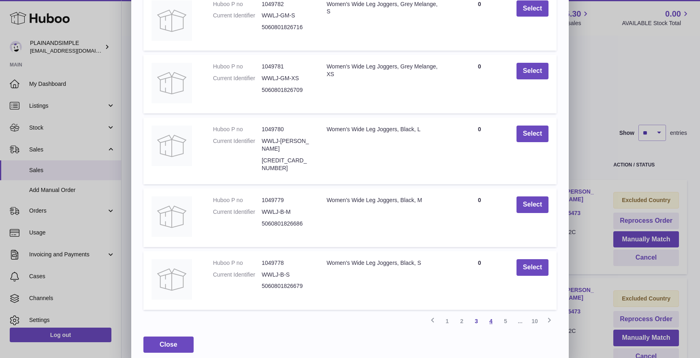
click at [489, 314] on link "4" at bounding box center [491, 321] width 15 height 15
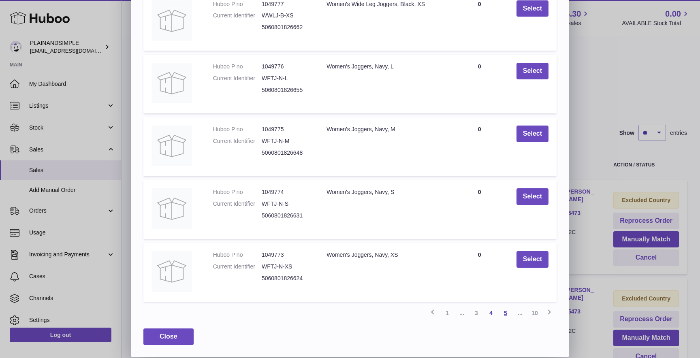
click at [507, 314] on link "5" at bounding box center [505, 313] width 15 height 15
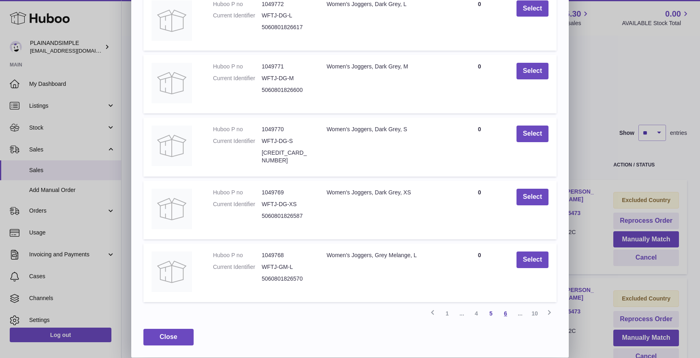
scroll to position [0, 0]
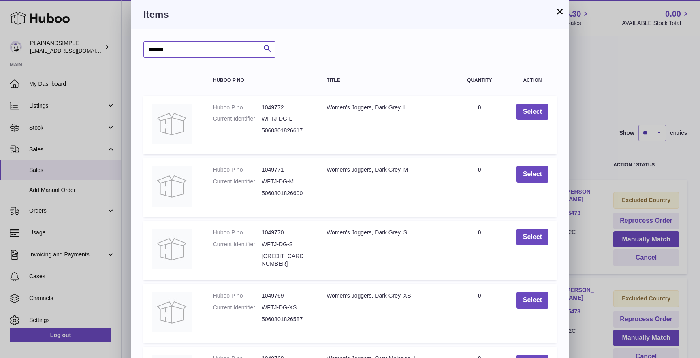
drag, startPoint x: 183, startPoint y: 48, endPoint x: 77, endPoint y: 48, distance: 106.1
click at [81, 48] on div "× Items ******* Search Huboo P no Title Quantity Action Huboo P no 1049772 Curr…" at bounding box center [350, 230] width 700 height 461
type input "**********"
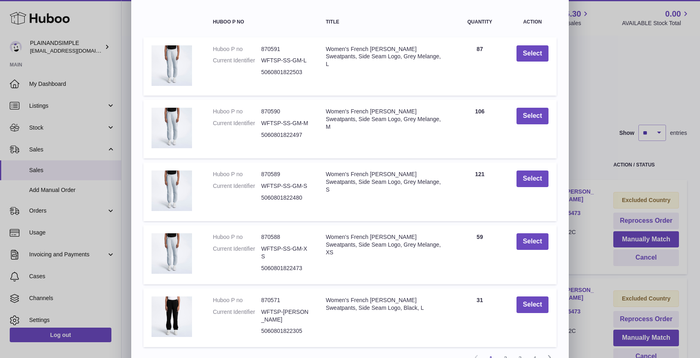
scroll to position [103, 0]
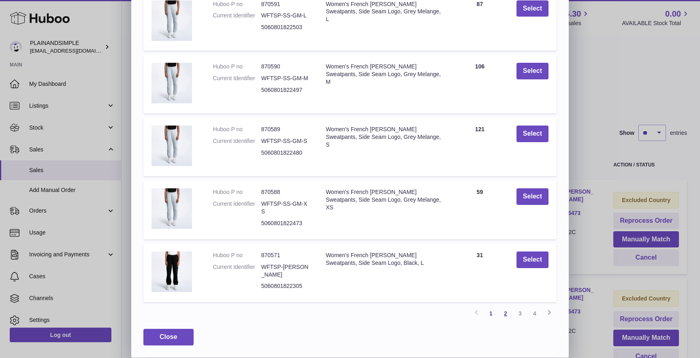
click at [506, 319] on link "2" at bounding box center [505, 313] width 15 height 15
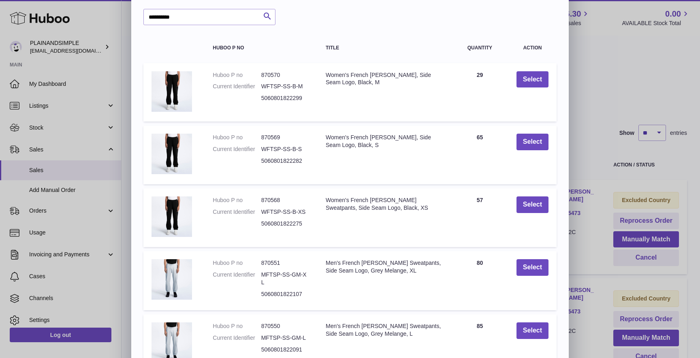
scroll to position [32, 0]
click at [538, 80] on button "Select" at bounding box center [532, 80] width 32 height 17
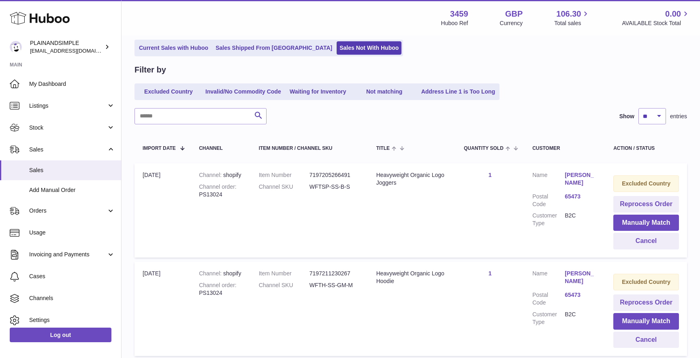
scroll to position [58, 0]
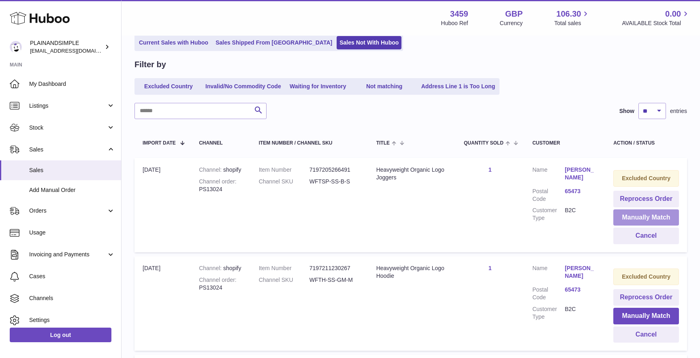
click at [637, 218] on button "Manually Match" at bounding box center [646, 217] width 66 height 17
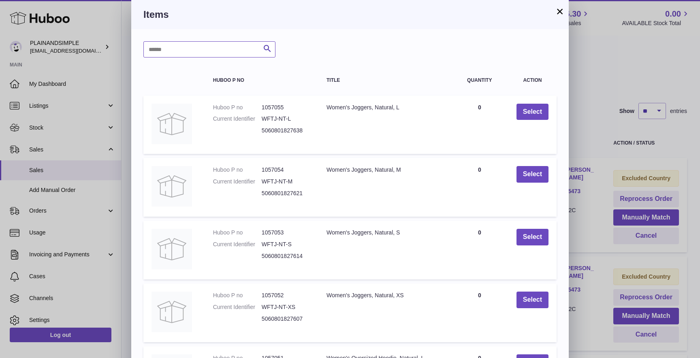
click at [212, 56] on input "text" at bounding box center [209, 49] width 132 height 16
type input "**********"
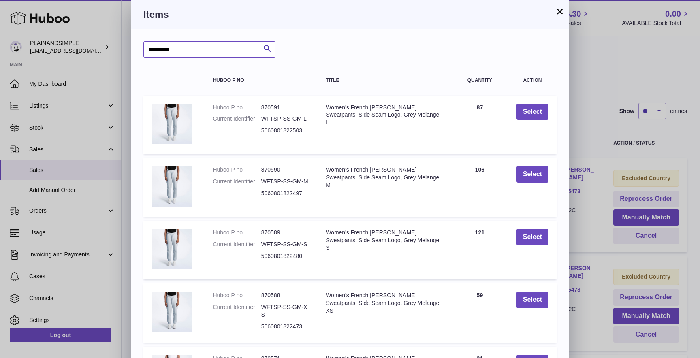
scroll to position [103, 0]
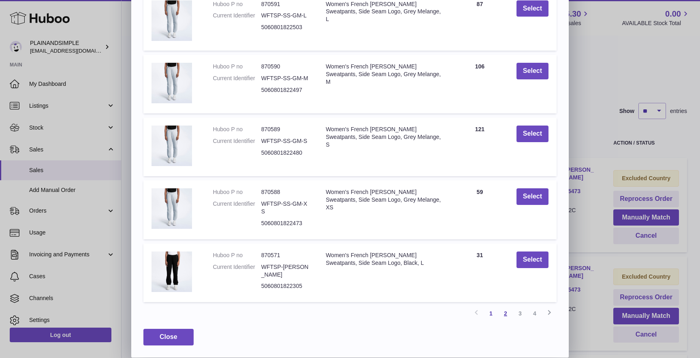
click at [507, 311] on link "2" at bounding box center [505, 313] width 15 height 15
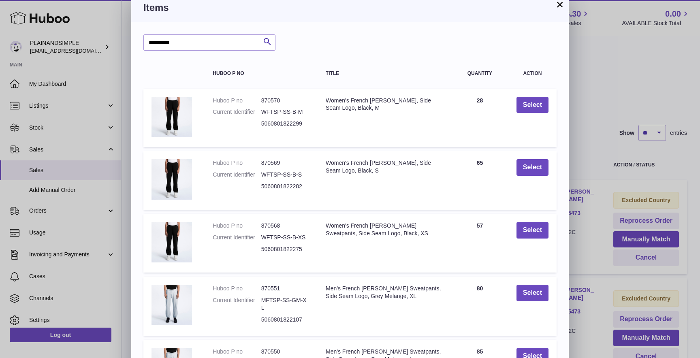
scroll to position [0, 0]
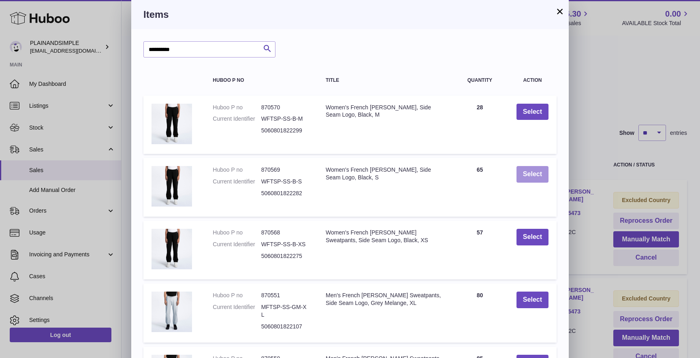
click at [526, 177] on button "Select" at bounding box center [532, 174] width 32 height 17
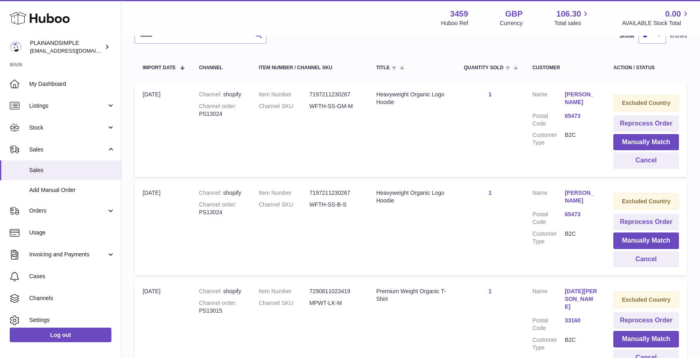
scroll to position [132, 0]
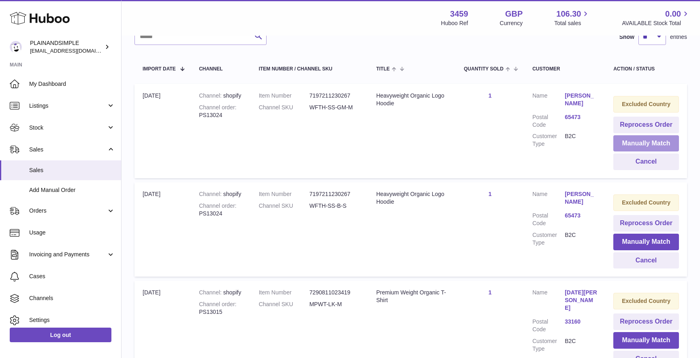
click at [637, 141] on button "Manually Match" at bounding box center [646, 143] width 66 height 17
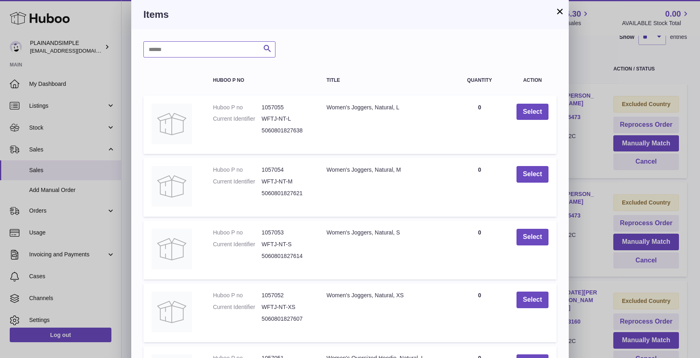
click at [211, 48] on input "text" at bounding box center [209, 49] width 132 height 16
type input "******"
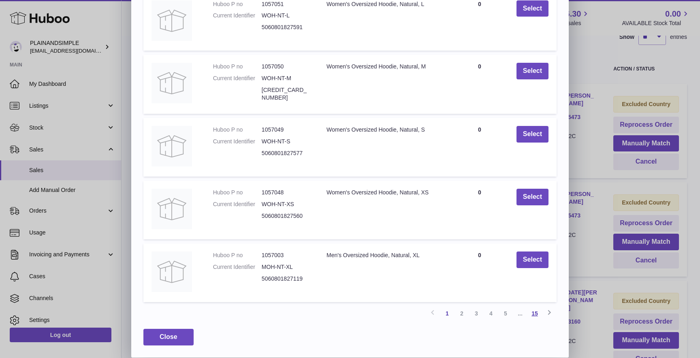
click at [535, 310] on link "15" at bounding box center [534, 313] width 15 height 15
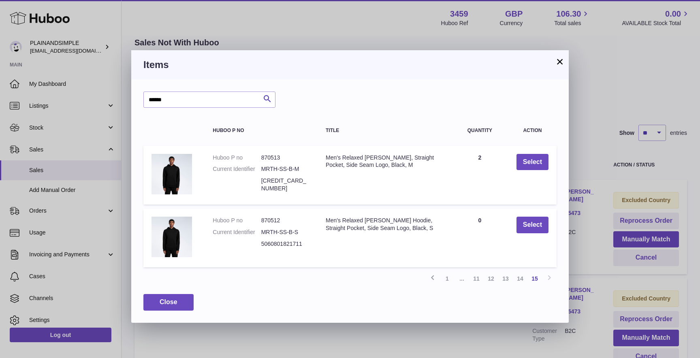
scroll to position [0, 0]
click at [516, 282] on link "14" at bounding box center [520, 278] width 15 height 15
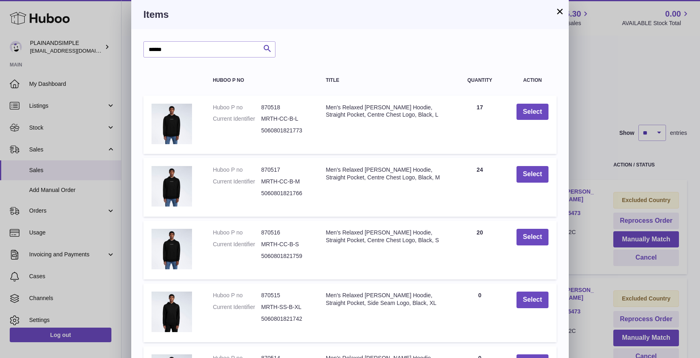
scroll to position [103, 0]
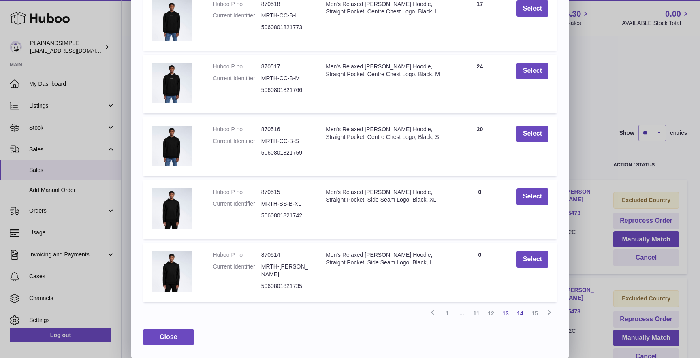
click at [508, 317] on link "13" at bounding box center [505, 313] width 15 height 15
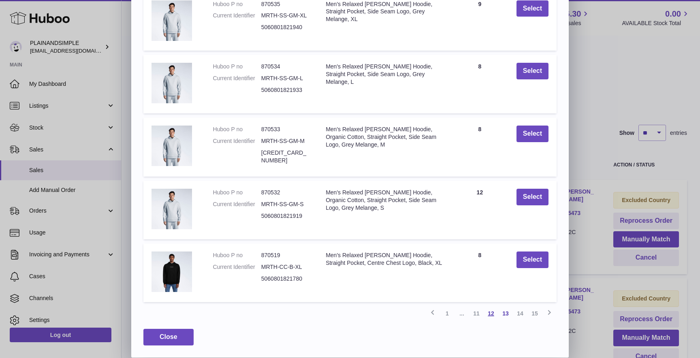
click at [492, 315] on link "12" at bounding box center [491, 313] width 15 height 15
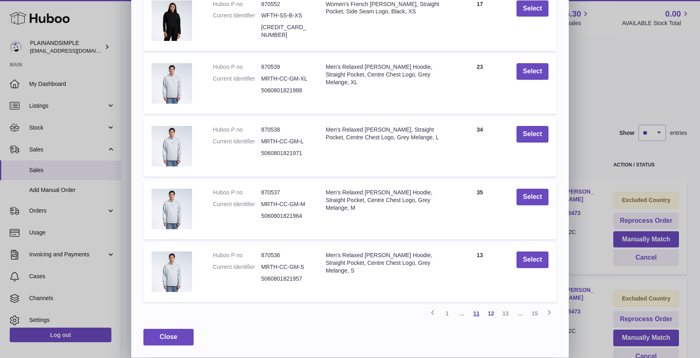
click at [479, 312] on link "11" at bounding box center [476, 313] width 15 height 15
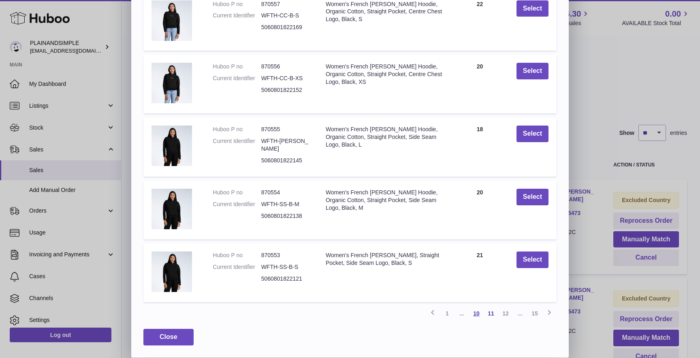
click at [477, 315] on link "10" at bounding box center [476, 313] width 15 height 15
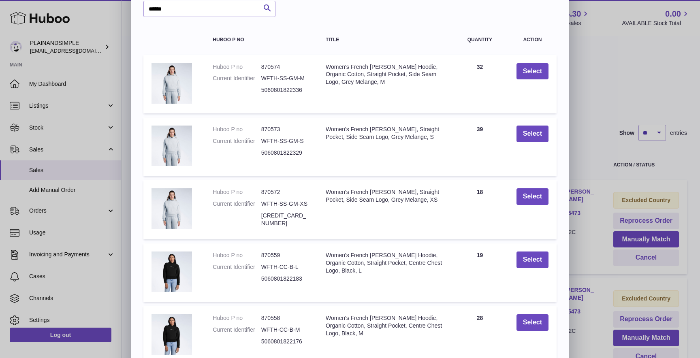
scroll to position [37, 0]
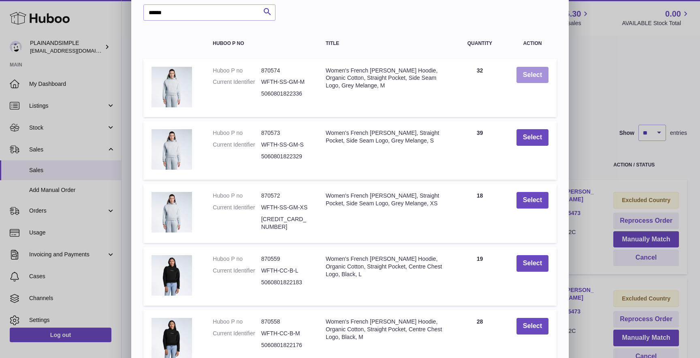
click at [526, 77] on button "Select" at bounding box center [532, 75] width 32 height 17
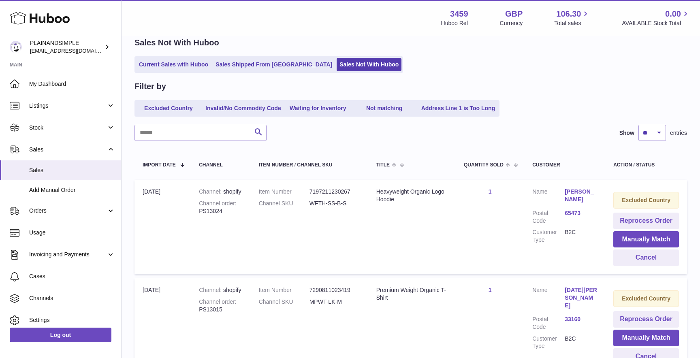
scroll to position [0, 0]
click at [624, 239] on button "Manually Match" at bounding box center [646, 239] width 66 height 17
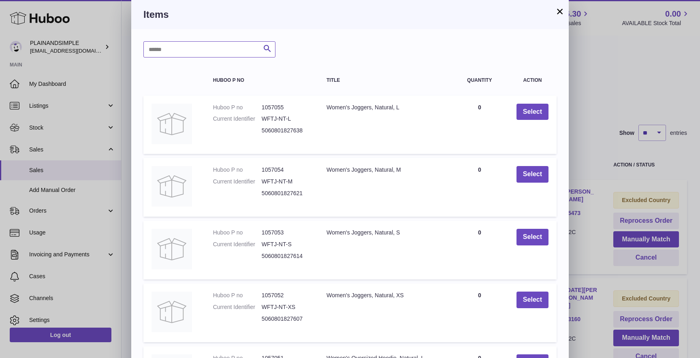
click at [198, 52] on input "text" at bounding box center [209, 49] width 132 height 16
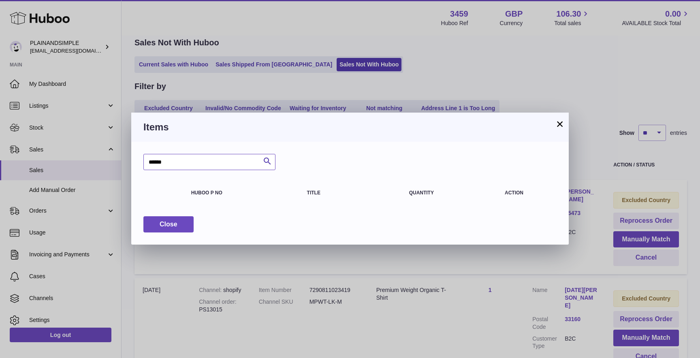
type input "******"
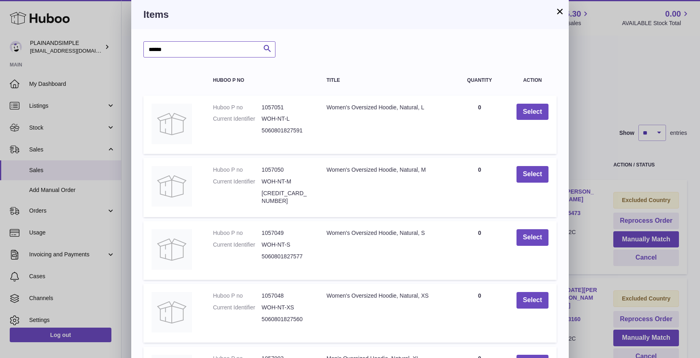
scroll to position [103, 0]
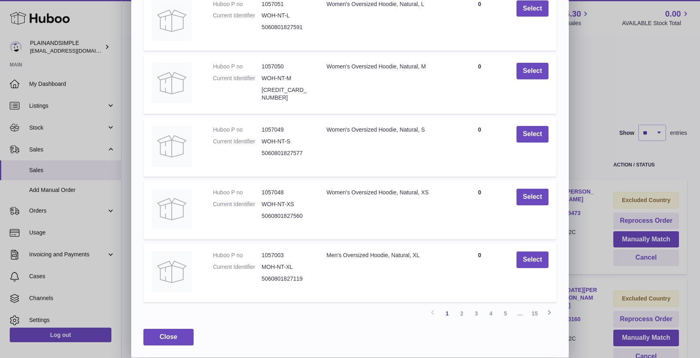
click at [516, 312] on span "..." at bounding box center [520, 313] width 15 height 15
click at [533, 312] on link "15" at bounding box center [534, 313] width 15 height 15
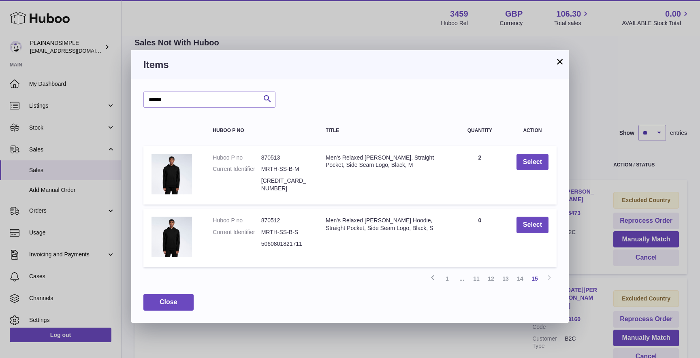
scroll to position [0, 0]
click at [477, 285] on link "11" at bounding box center [476, 278] width 15 height 15
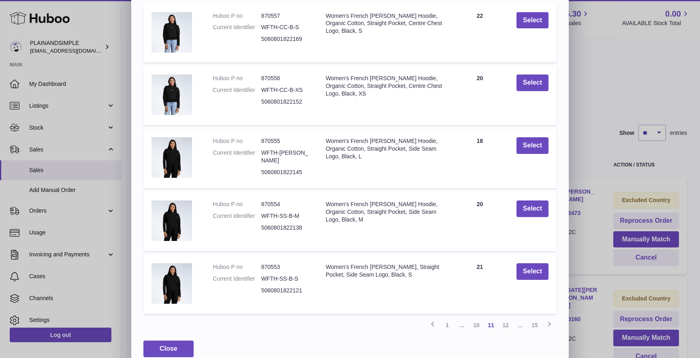
scroll to position [103, 0]
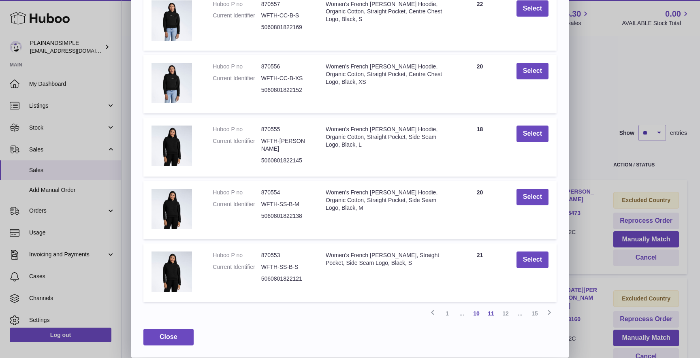
click at [476, 313] on link "10" at bounding box center [476, 313] width 15 height 15
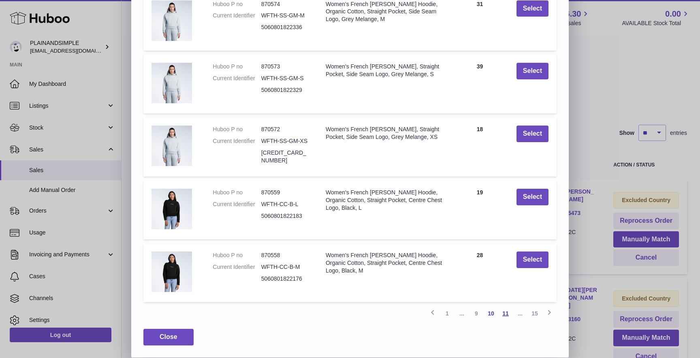
click at [501, 313] on link "11" at bounding box center [505, 313] width 15 height 15
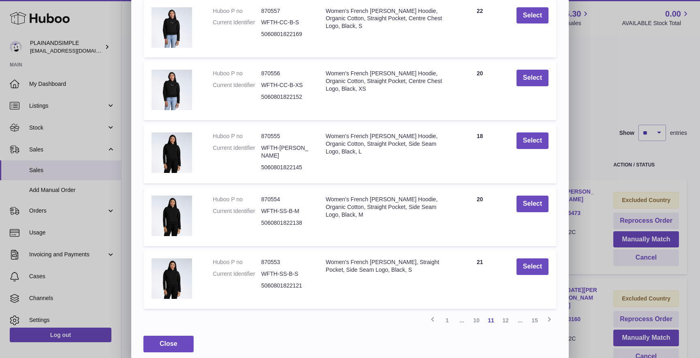
scroll to position [96, 0]
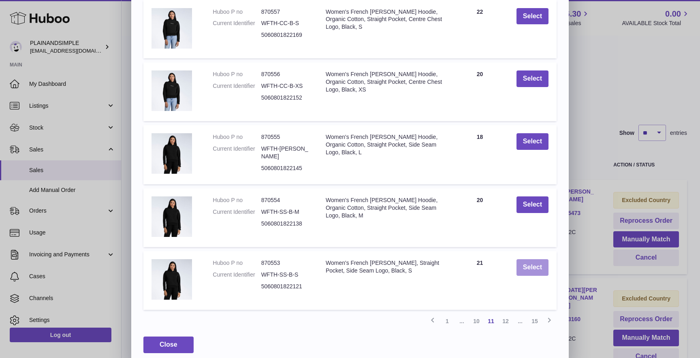
click at [531, 271] on button "Select" at bounding box center [532, 267] width 32 height 17
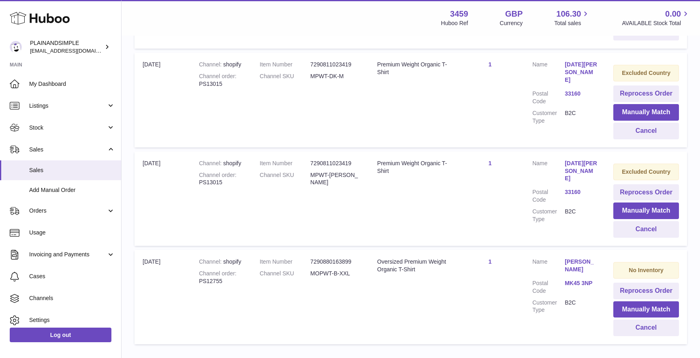
scroll to position [360, 0]
drag, startPoint x: 594, startPoint y: 275, endPoint x: 560, endPoint y: 262, distance: 35.7
click at [560, 262] on dl "Customer Name Dominic Hunt Postal Code MK45 3NP Customer Type B2C" at bounding box center [564, 289] width 65 height 60
copy dl "Dominic Hunt"
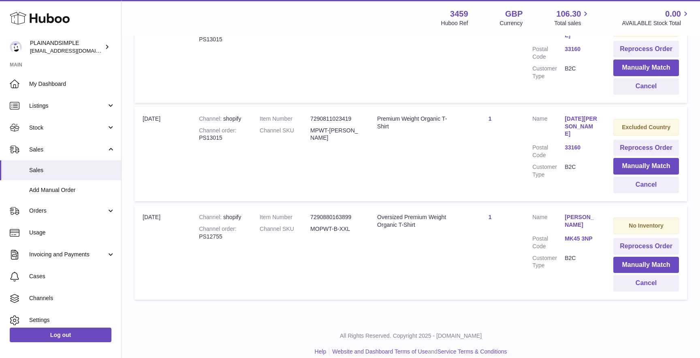
scroll to position [415, 0]
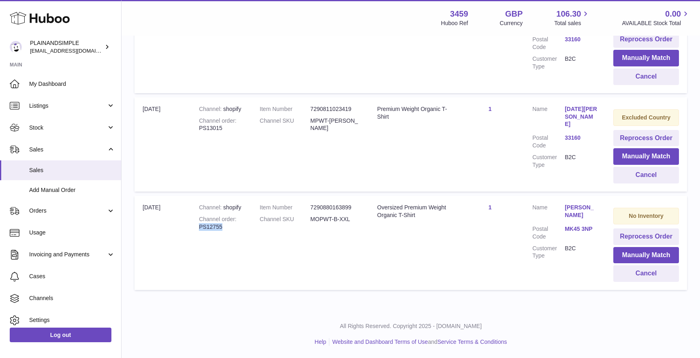
drag, startPoint x: 232, startPoint y: 228, endPoint x: 197, endPoint y: 228, distance: 34.4
click at [197, 228] on td "Channel shopify Channel order PS12755" at bounding box center [221, 243] width 61 height 94
copy div "PS12755"
click at [633, 235] on button "Reprocess Order" at bounding box center [646, 236] width 66 height 17
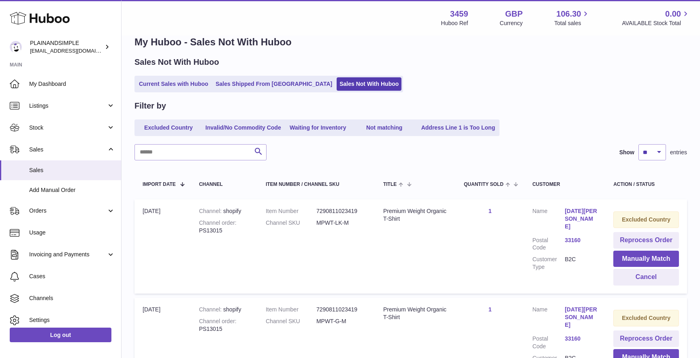
scroll to position [0, 0]
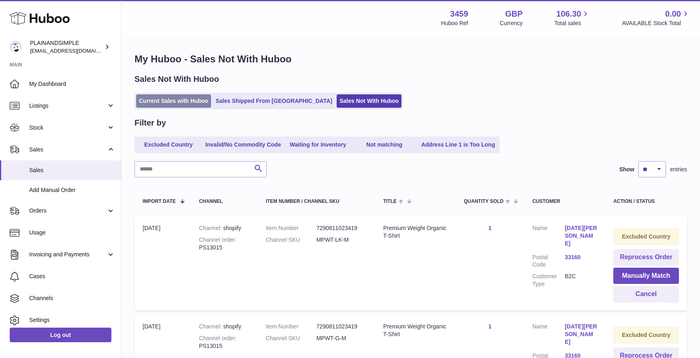
click at [171, 105] on link "Current Sales with Huboo" at bounding box center [173, 100] width 75 height 13
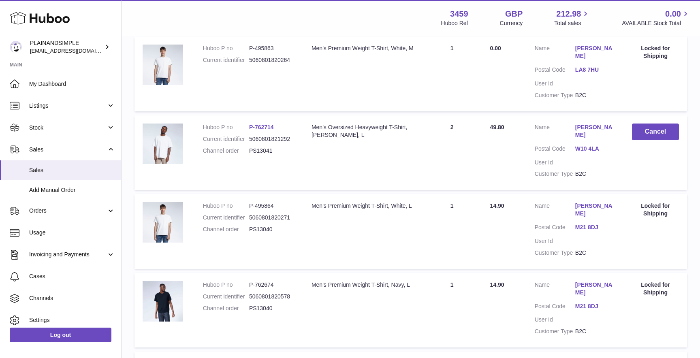
scroll to position [183, 0]
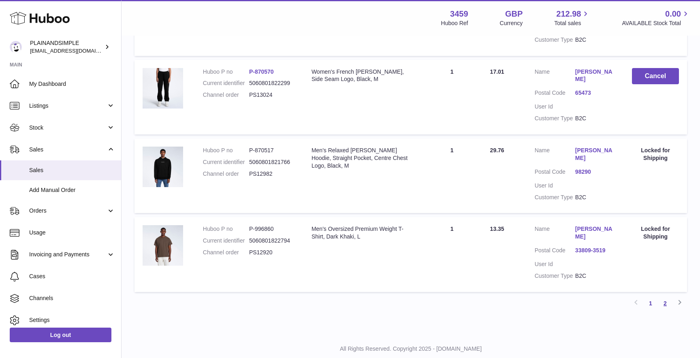
click at [665, 296] on link "2" at bounding box center [665, 303] width 15 height 15
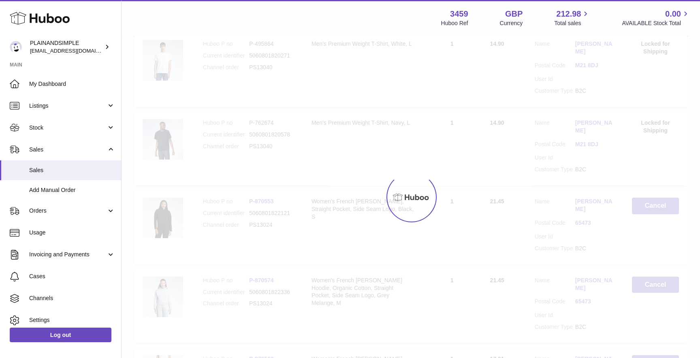
scroll to position [9, 0]
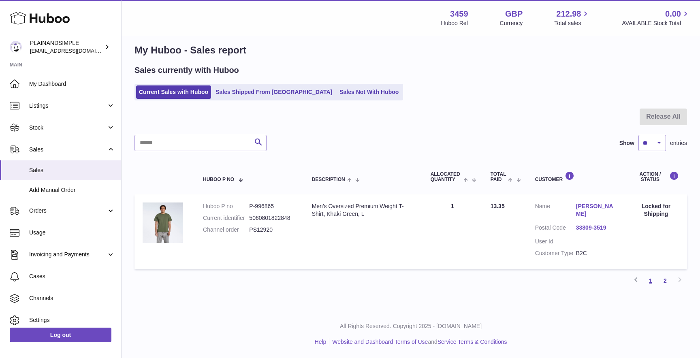
click at [652, 281] on link "1" at bounding box center [650, 280] width 15 height 15
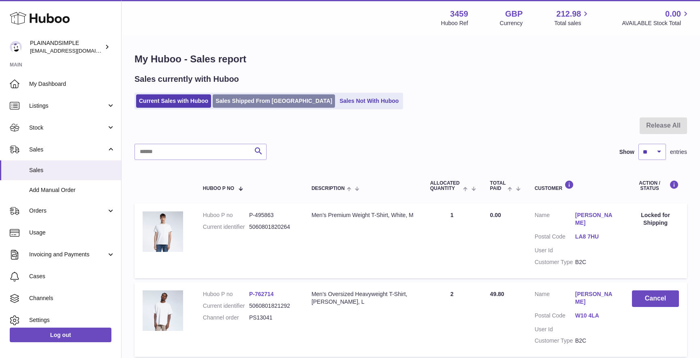
click at [242, 97] on link "Sales Shipped From [GEOGRAPHIC_DATA]" at bounding box center [274, 100] width 122 height 13
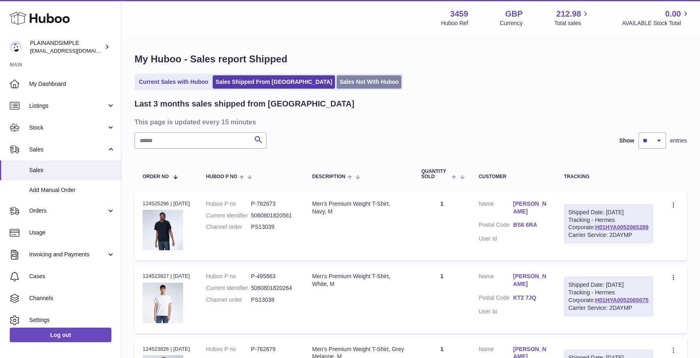
click at [337, 88] on link "Sales Not With Huboo" at bounding box center [369, 81] width 65 height 13
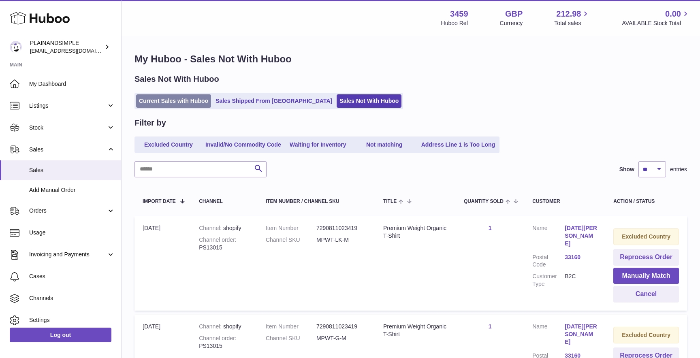
click at [179, 104] on link "Current Sales with Huboo" at bounding box center [173, 100] width 75 height 13
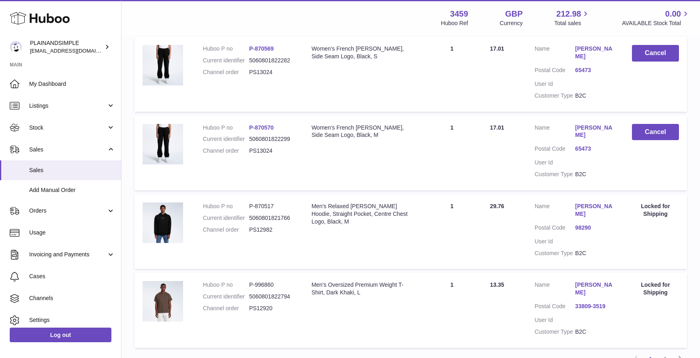
scroll to position [685, 0]
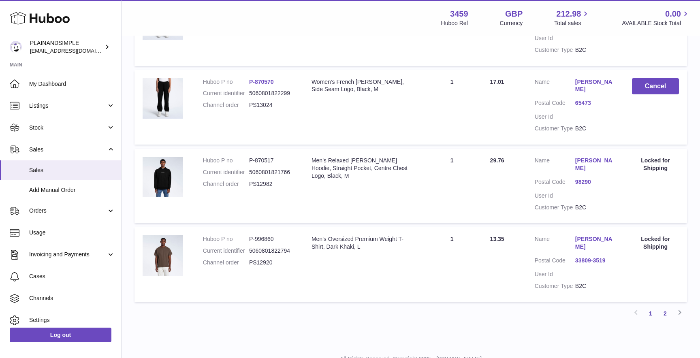
click at [667, 306] on link "2" at bounding box center [665, 313] width 15 height 15
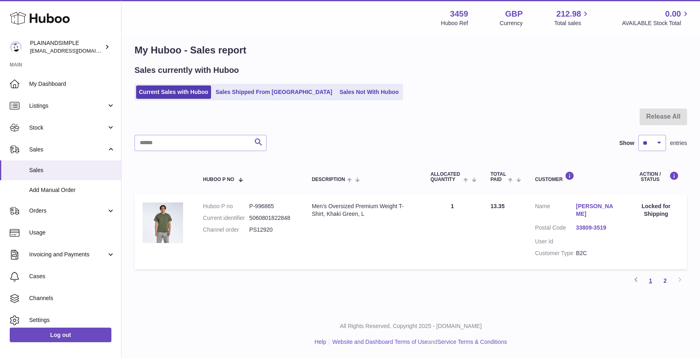
click at [650, 278] on link "1" at bounding box center [650, 280] width 15 height 15
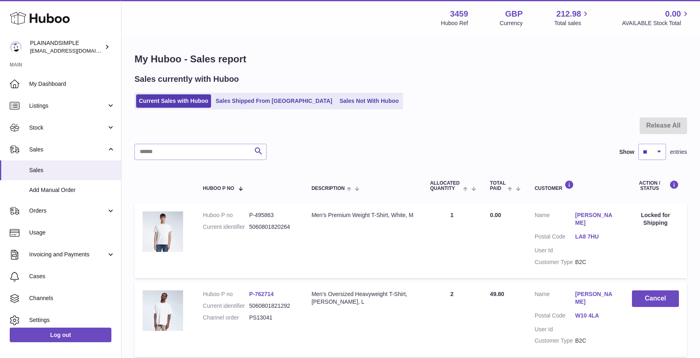
click at [357, 4] on div "Menu Huboo 3459 Huboo Ref GBP Currency 212.98 Total sales 0.00 AVAILABLE Stock …" at bounding box center [410, 18] width 578 height 36
